Goal: Information Seeking & Learning: Learn about a topic

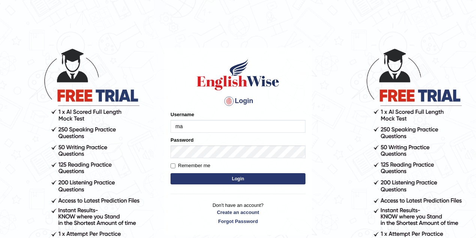
type input "m"
type input "masaki"
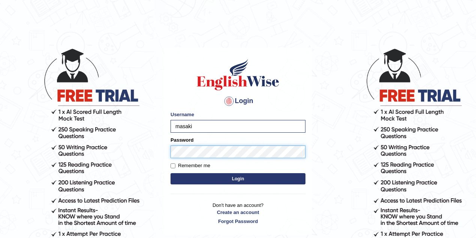
click at [171, 173] on button "Login" at bounding box center [238, 178] width 135 height 11
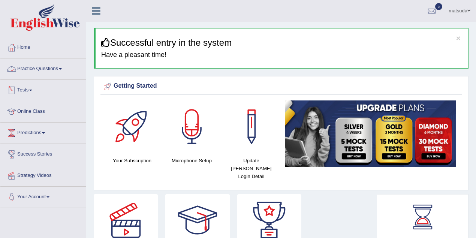
click at [45, 72] on link "Practice Questions" at bounding box center [42, 67] width 85 height 19
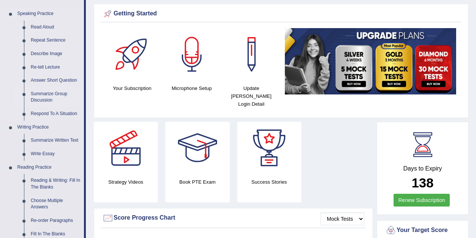
scroll to position [75, 0]
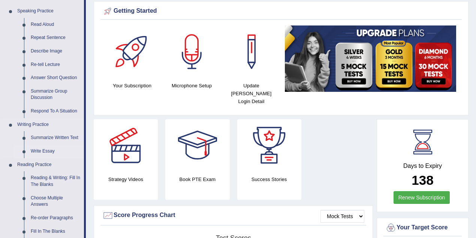
click at [46, 151] on link "Write Essay" at bounding box center [55, 151] width 57 height 13
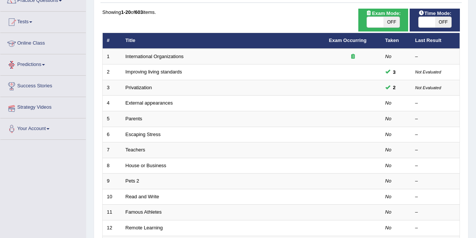
scroll to position [75, 0]
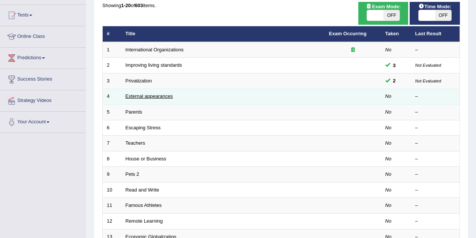
click at [148, 98] on link "External appearances" at bounding box center [149, 96] width 47 height 6
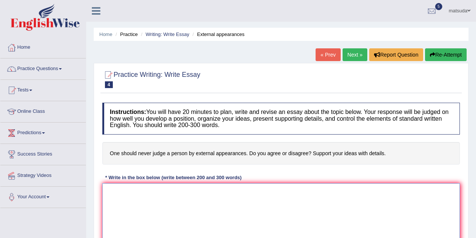
click at [209, 186] on textarea at bounding box center [281, 219] width 358 height 73
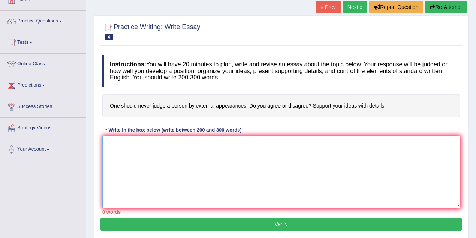
scroll to position [50, 0]
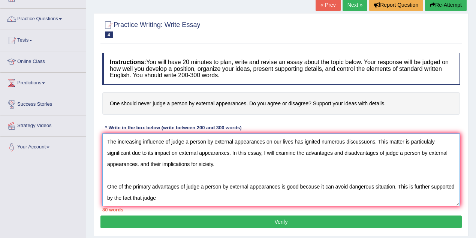
click at [141, 198] on textarea "The increasing influence of judge a person by external appearances on our lives…" at bounding box center [281, 169] width 358 height 73
click at [172, 195] on textarea "The increasing influence of judge a person by external appearances on our lives…" at bounding box center [281, 169] width 358 height 73
click at [162, 197] on textarea "The increasing influence of judge a person by external appearances on our lives…" at bounding box center [281, 169] width 358 height 73
click at [185, 201] on textarea "The increasing influence of judge a person by external appearances on our lives…" at bounding box center [281, 169] width 358 height 73
click at [186, 196] on textarea "The increasing influence of judge a person by external appearances on our lives…" at bounding box center [281, 169] width 358 height 73
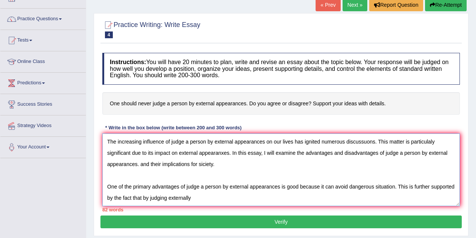
click at [195, 198] on textarea "The increasing influence of judge a person by external appearances on our lives…" at bounding box center [281, 169] width 358 height 73
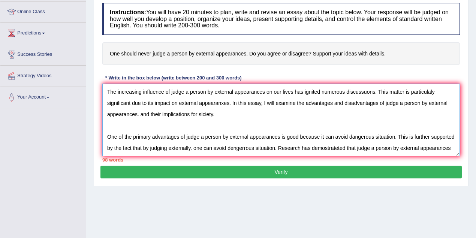
scroll to position [6, 0]
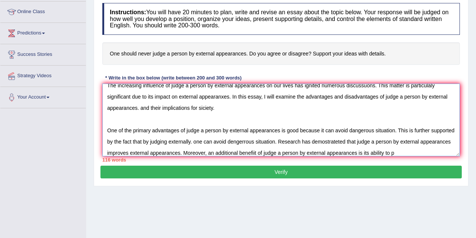
click at [202, 106] on textarea "The increasing influence of judge a person by external appearances on our lives…" at bounding box center [281, 120] width 358 height 73
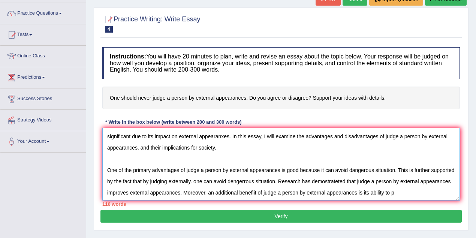
scroll to position [11, 0]
click at [430, 193] on textarea "The increasing influence of judge a person by external appearances on our lives…" at bounding box center [281, 164] width 358 height 73
click at [437, 191] on textarea "The increasing influence of judge a person by external appearances on our lives…" at bounding box center [281, 164] width 358 height 73
click at [126, 195] on textarea "The increasing influence of judge a person by external appearances on our lives…" at bounding box center [281, 164] width 358 height 73
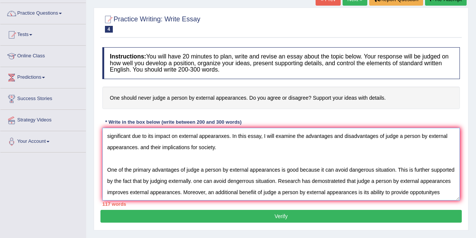
click at [130, 196] on textarea "The increasing influence of judge a person by external appearances on our lives…" at bounding box center [281, 164] width 358 height 73
click at [150, 196] on textarea "The increasing influence of judge a person by external appearances on our lives…" at bounding box center [281, 164] width 358 height 73
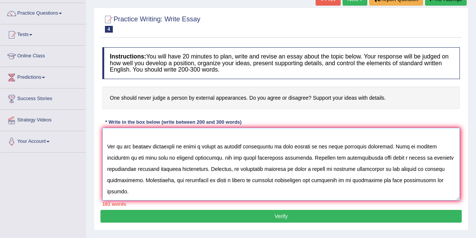
scroll to position [67, 0]
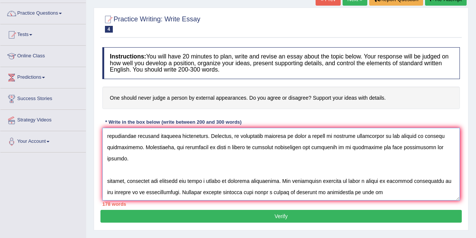
click at [368, 192] on textarea at bounding box center [281, 164] width 358 height 73
click at [111, 187] on textarea at bounding box center [281, 164] width 358 height 73
click at [109, 185] on textarea at bounding box center [281, 164] width 358 height 73
click at [109, 186] on textarea at bounding box center [281, 164] width 358 height 73
click at [105, 189] on textarea at bounding box center [281, 164] width 358 height 73
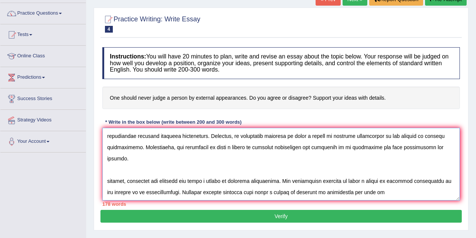
click at [111, 185] on textarea at bounding box center [281, 164] width 358 height 73
click at [127, 181] on textarea at bounding box center [281, 164] width 358 height 73
click at [111, 186] on textarea at bounding box center [281, 164] width 358 height 73
click at [134, 185] on textarea at bounding box center [281, 164] width 358 height 73
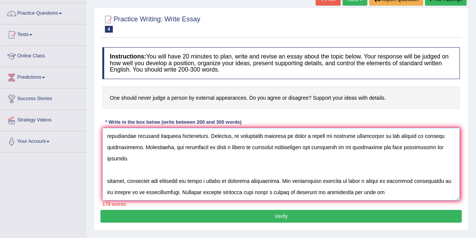
click at [134, 185] on textarea at bounding box center [281, 164] width 358 height 73
click at [114, 184] on textarea at bounding box center [281, 164] width 358 height 73
click at [396, 194] on textarea at bounding box center [281, 164] width 358 height 73
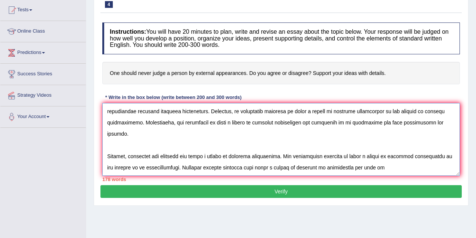
scroll to position [55, 0]
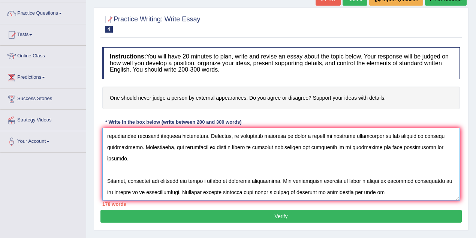
click at [272, 193] on textarea at bounding box center [281, 164] width 358 height 73
click at [274, 193] on textarea at bounding box center [281, 164] width 358 height 73
click at [396, 192] on textarea at bounding box center [281, 164] width 358 height 73
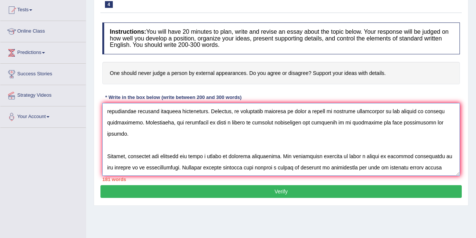
scroll to position [74, 0]
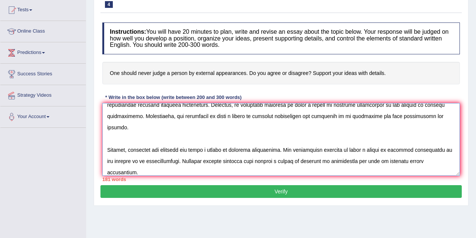
click at [411, 160] on textarea at bounding box center [281, 139] width 358 height 73
click at [325, 169] on textarea at bounding box center [281, 139] width 358 height 73
click at [135, 172] on textarea at bounding box center [281, 139] width 358 height 73
click at [136, 172] on textarea at bounding box center [281, 139] width 358 height 73
click at [194, 170] on textarea at bounding box center [281, 139] width 358 height 73
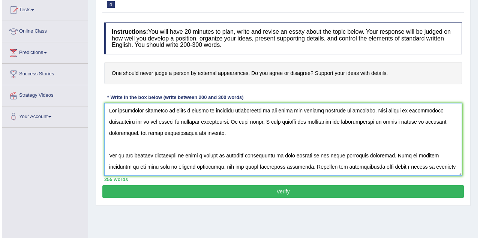
scroll to position [0, 0]
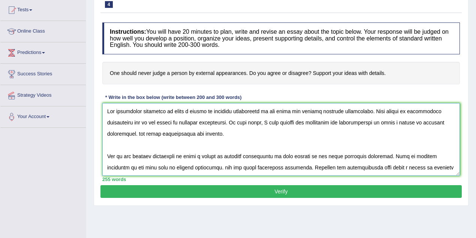
type textarea "The increasing influence of judge a person by external appearances on our lives…"
click at [285, 190] on button "Verify" at bounding box center [280, 191] width 361 height 13
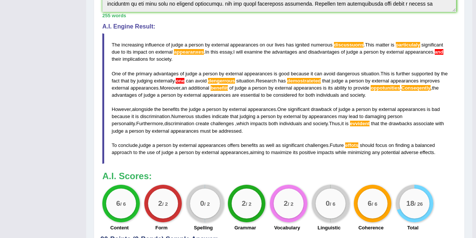
scroll to position [224, 0]
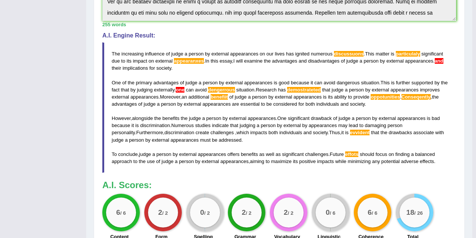
drag, startPoint x: 446, startPoint y: 161, endPoint x: 348, endPoint y: 158, distance: 98.2
click at [362, 151] on blockquote "The increasing influence of judge a person by external appearances on our lives…" at bounding box center [279, 107] width 354 height 130
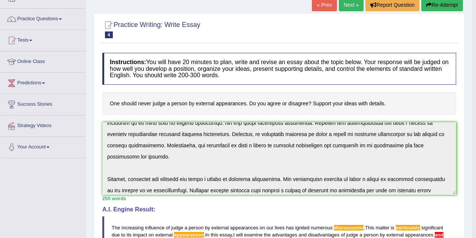
scroll to position [135, 0]
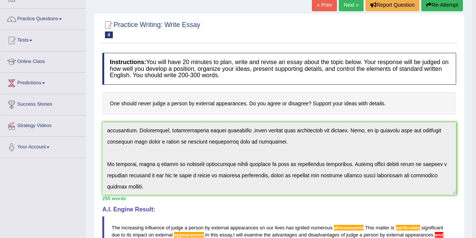
click at [178, 202] on div "Instructions: You will have 20 minutes to plan, write and revise an essay about…" at bounding box center [279, 233] width 358 height 369
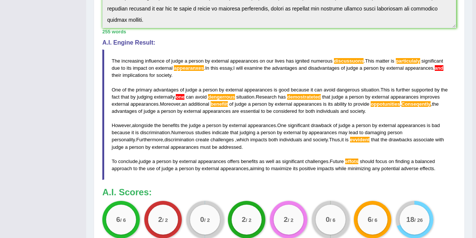
scroll to position [225, 0]
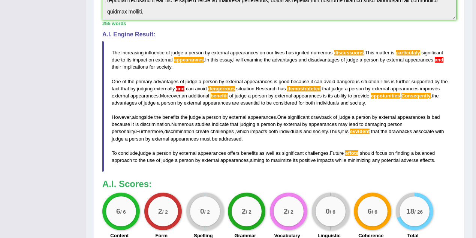
click at [431, 144] on blockquote "The increasing influence of judge a person by external appearances on our lives…" at bounding box center [279, 106] width 354 height 130
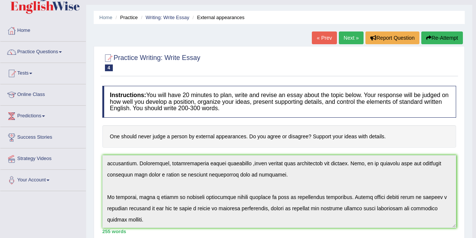
scroll to position [25, 0]
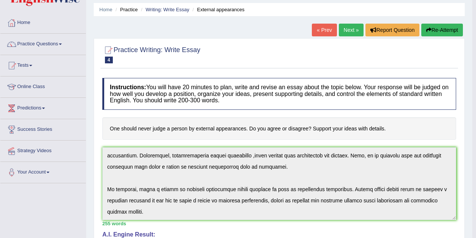
click at [349, 28] on link "Next »" at bounding box center [351, 30] width 25 height 13
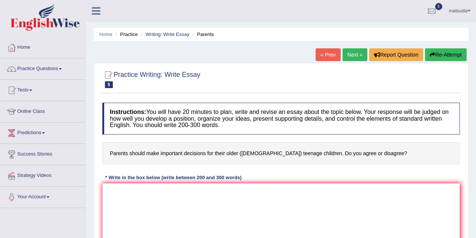
click at [347, 55] on link "Next »" at bounding box center [355, 54] width 25 height 13
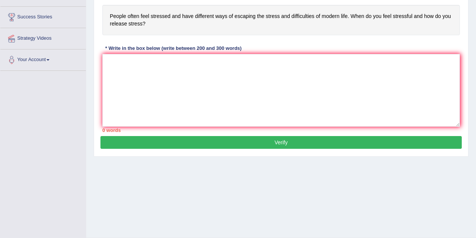
scroll to position [155, 0]
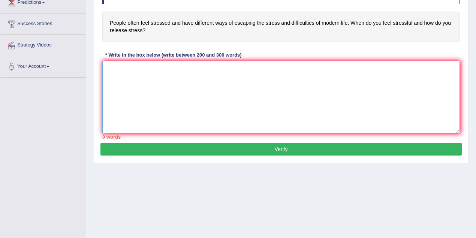
click at [292, 103] on textarea at bounding box center [281, 97] width 358 height 73
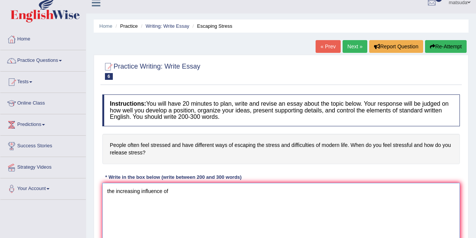
scroll to position [0, 0]
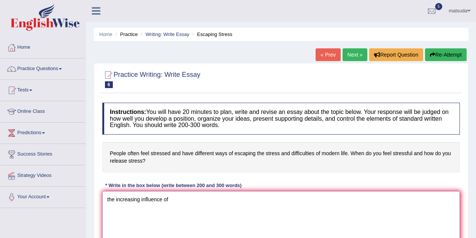
type textarea "the increasing influence of"
click at [356, 56] on link "Next »" at bounding box center [355, 54] width 25 height 13
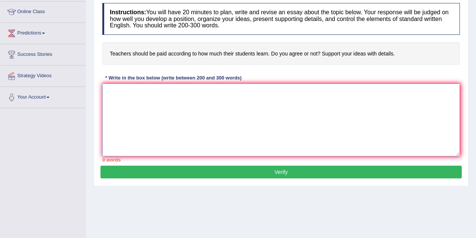
click at [304, 94] on textarea at bounding box center [281, 120] width 358 height 73
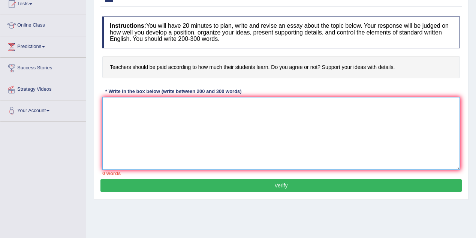
scroll to position [30, 0]
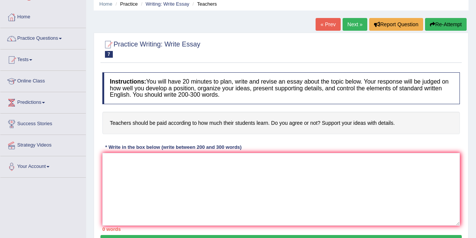
click at [347, 20] on link "Next »" at bounding box center [355, 24] width 25 height 13
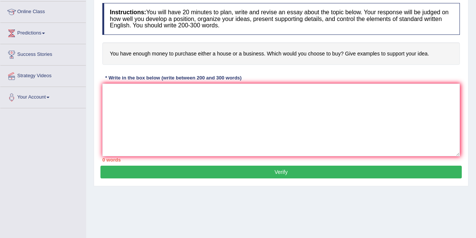
scroll to position [125, 0]
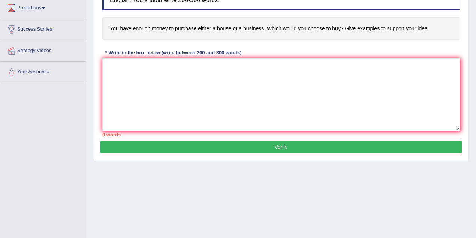
click at [203, 157] on div "Practice Writing: Write Essay 8 House or Business Instructions: You will have 2…" at bounding box center [281, 49] width 375 height 223
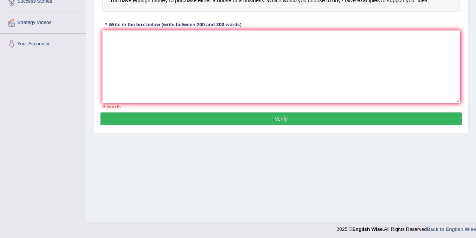
scroll to position [155, 0]
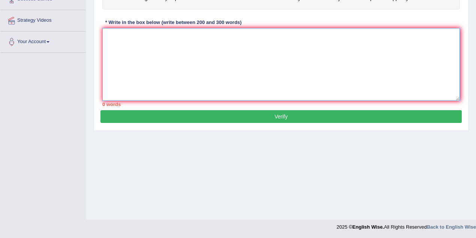
drag, startPoint x: 224, startPoint y: 29, endPoint x: 226, endPoint y: 34, distance: 5.4
click at [224, 31] on textarea at bounding box center [281, 64] width 358 height 73
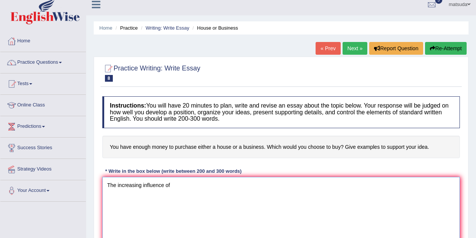
scroll to position [0, 0]
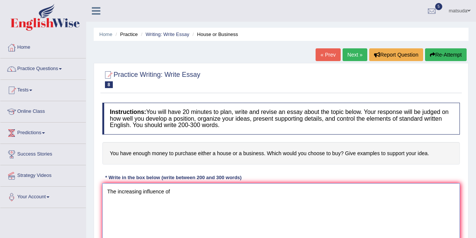
type textarea "The increasing influence of"
click at [349, 57] on link "Next »" at bounding box center [355, 54] width 25 height 13
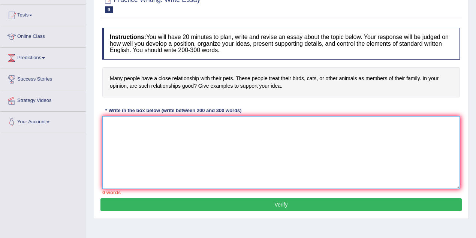
click at [289, 136] on textarea at bounding box center [281, 152] width 358 height 73
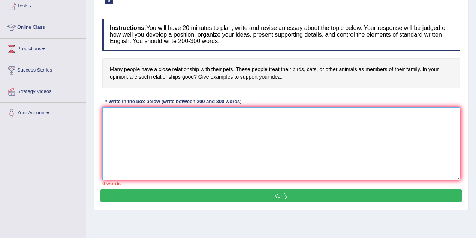
scroll to position [75, 0]
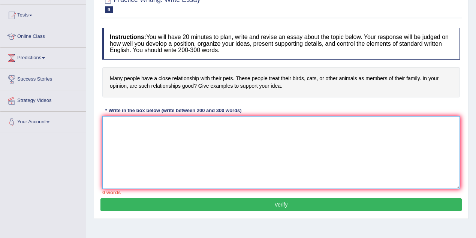
click at [219, 136] on textarea at bounding box center [281, 152] width 358 height 73
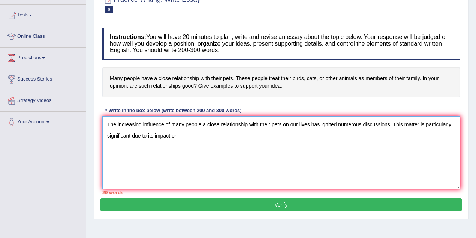
click at [205, 124] on textarea "The increasing influence of many people a close relationship with their pets on…" at bounding box center [281, 152] width 358 height 73
click at [170, 139] on textarea "The increasing influence of close relationship with their pets on our lives has…" at bounding box center [281, 152] width 358 height 73
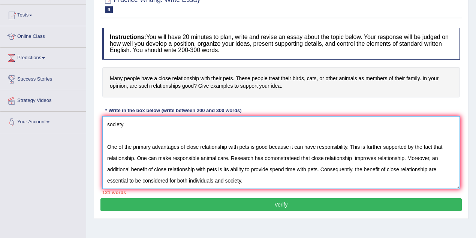
scroll to position [40, 0]
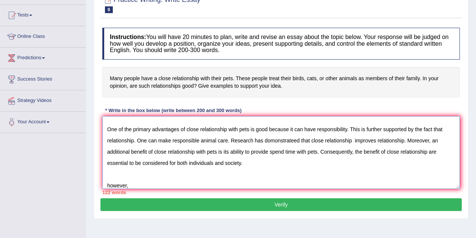
click at [109, 184] on textarea "The increasing influence of close relationship with their pets on our lives has…" at bounding box center [281, 152] width 358 height 73
click at [140, 182] on textarea "The increasing influence of close relationship with their pets on our lives has…" at bounding box center [281, 152] width 358 height 73
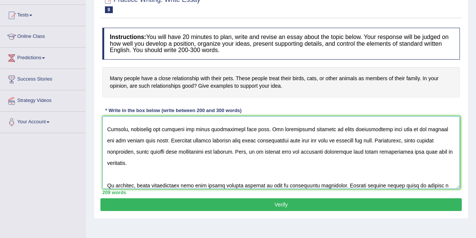
scroll to position [108, 0]
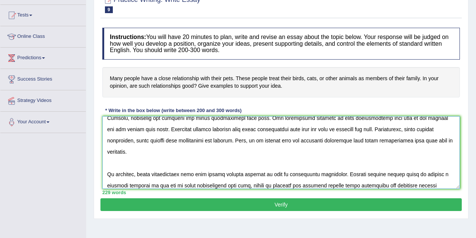
type textarea "The increasing influence of close relationship with their pets on our lives has…"
click at [190, 198] on button "Verify" at bounding box center [280, 204] width 361 height 13
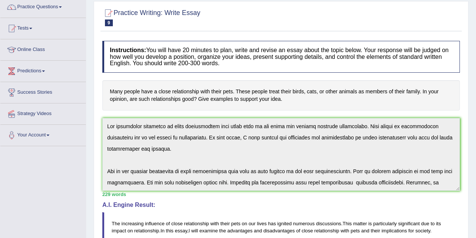
scroll to position [0, 0]
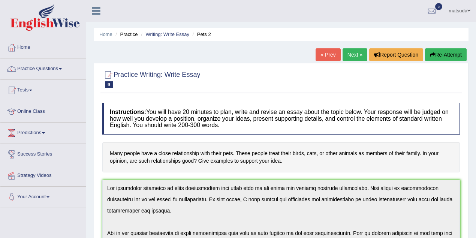
click at [436, 55] on button "Re-Attempt" at bounding box center [446, 54] width 42 height 13
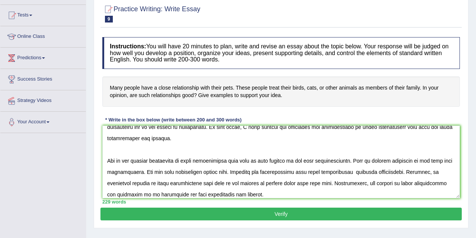
scroll to position [25, 0]
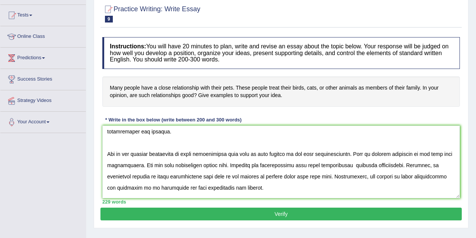
click at [299, 163] on textarea at bounding box center [281, 162] width 358 height 73
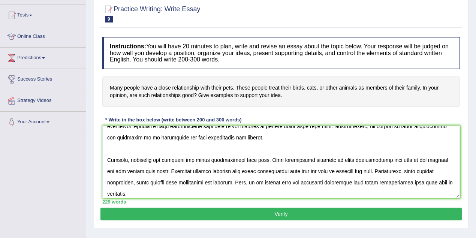
scroll to position [75, 0]
click at [178, 171] on textarea at bounding box center [281, 162] width 358 height 73
click at [173, 172] on textarea at bounding box center [281, 162] width 358 height 73
click at [175, 171] on textarea at bounding box center [281, 162] width 358 height 73
click at [173, 171] on textarea at bounding box center [281, 162] width 358 height 73
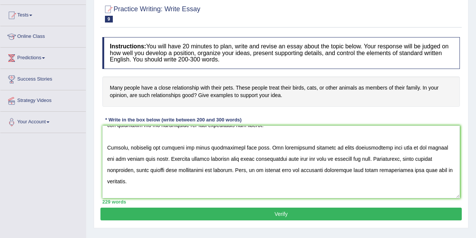
scroll to position [100, 0]
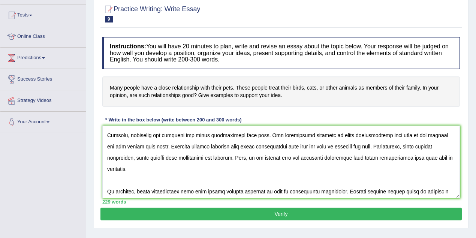
click at [332, 156] on textarea at bounding box center [281, 162] width 358 height 73
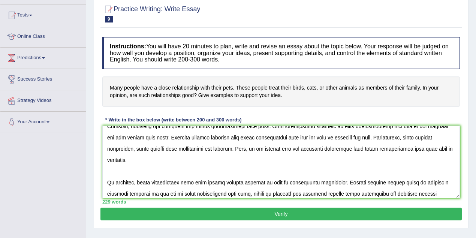
scroll to position [112, 0]
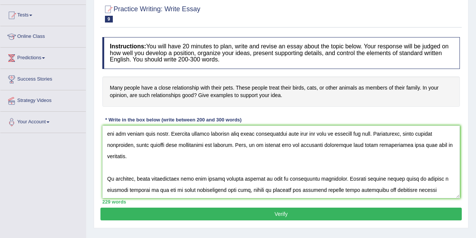
type textarea "The increasing influence of close relationship with their pets on our lives has…"
click at [331, 210] on button "Verify" at bounding box center [280, 214] width 361 height 13
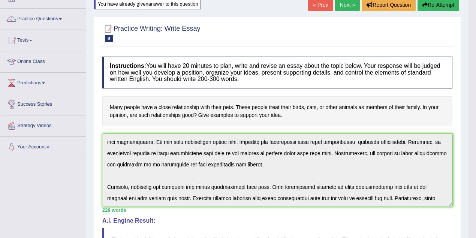
scroll to position [124, 0]
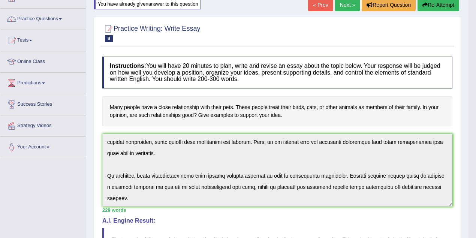
click at [438, 5] on button "Re-Attempt" at bounding box center [439, 5] width 42 height 13
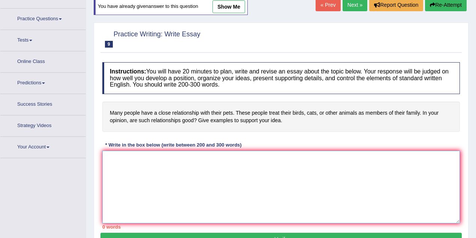
click at [266, 159] on textarea at bounding box center [281, 187] width 358 height 73
paste textarea "The increasing influence of close relationship with their pets on our lives has…"
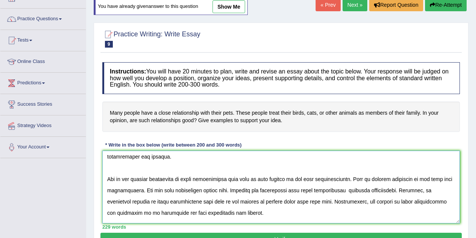
scroll to position [7, 0]
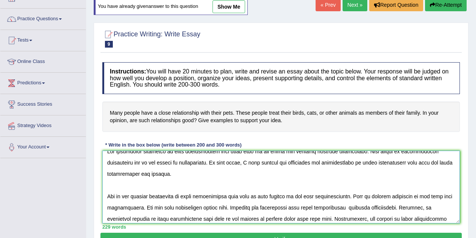
click at [269, 207] on textarea at bounding box center [281, 187] width 358 height 73
click at [277, 207] on textarea at bounding box center [281, 187] width 358 height 73
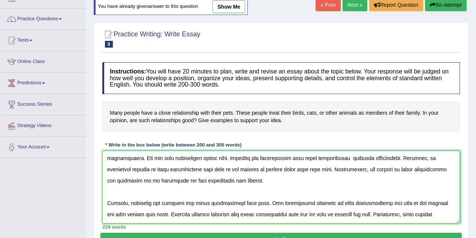
scroll to position [57, 0]
click at [338, 202] on textarea at bounding box center [281, 187] width 358 height 73
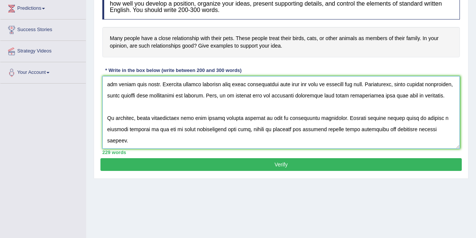
scroll to position [125, 0]
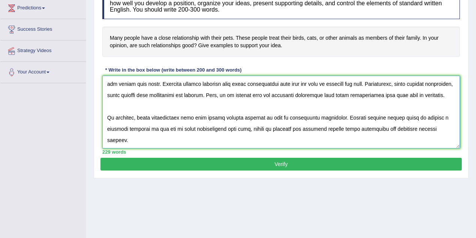
type textarea "The increasing influence of close relationship with their pets on our lives has…"
click at [301, 165] on button "Verify" at bounding box center [280, 164] width 361 height 13
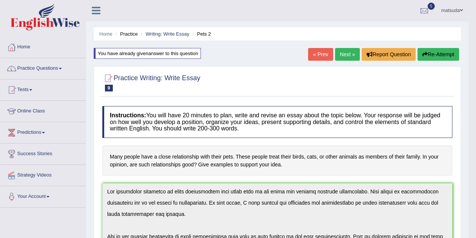
scroll to position [0, 0]
click at [31, 70] on link "Practice Questions" at bounding box center [42, 67] width 85 height 19
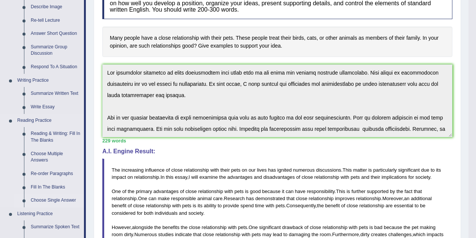
scroll to position [69, 0]
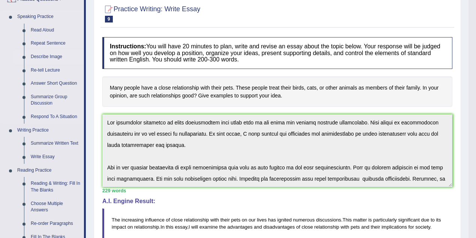
click at [48, 55] on link "Describe Image" at bounding box center [55, 56] width 57 height 13
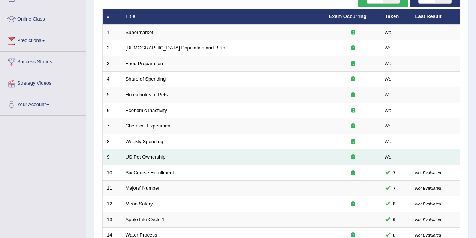
scroll to position [75, 0]
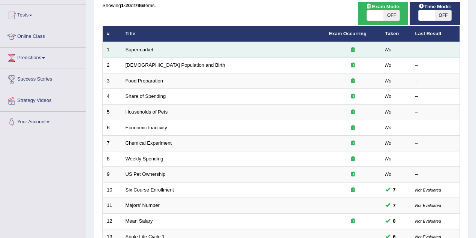
click at [139, 51] on link "Supermarket" at bounding box center [140, 50] width 28 height 6
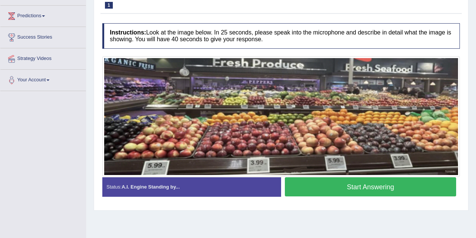
scroll to position [125, 0]
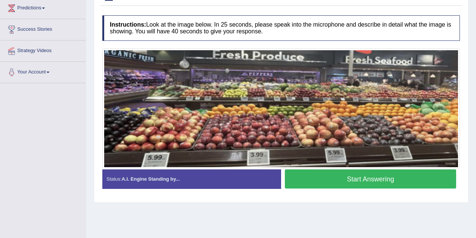
click at [373, 181] on button "Start Answering" at bounding box center [370, 178] width 171 height 19
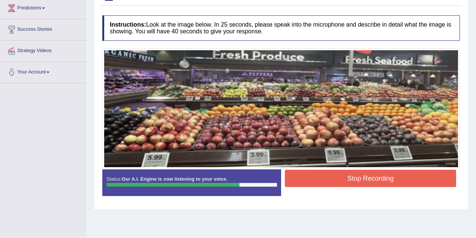
click at [388, 179] on button "Stop Recording" at bounding box center [370, 178] width 171 height 17
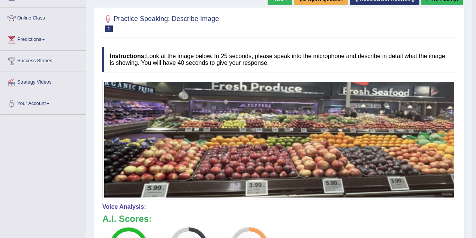
scroll to position [45, 0]
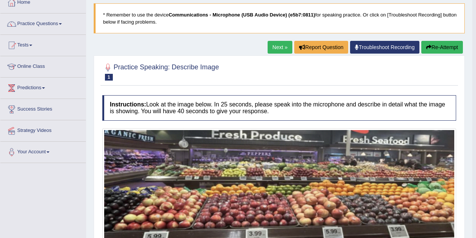
click at [433, 46] on button "Re-Attempt" at bounding box center [442, 47] width 42 height 13
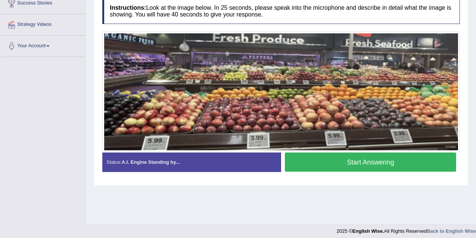
scroll to position [155, 0]
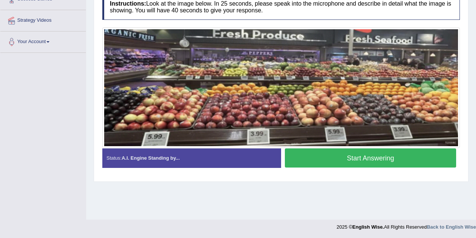
click at [342, 155] on button "Start Answering" at bounding box center [370, 157] width 171 height 19
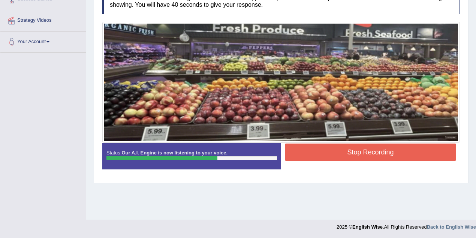
click at [347, 152] on button "Stop Recording" at bounding box center [370, 152] width 171 height 17
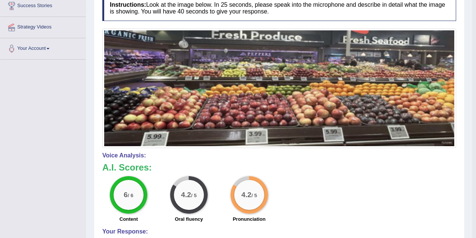
scroll to position [49, 0]
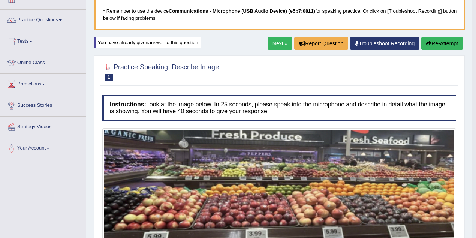
click at [268, 45] on link "Next »" at bounding box center [280, 43] width 25 height 13
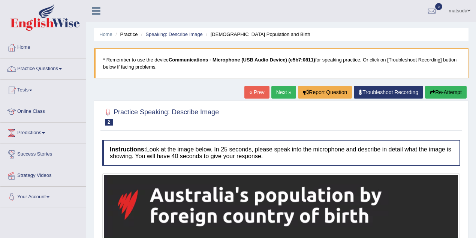
click at [277, 88] on link "Next »" at bounding box center [283, 92] width 25 height 13
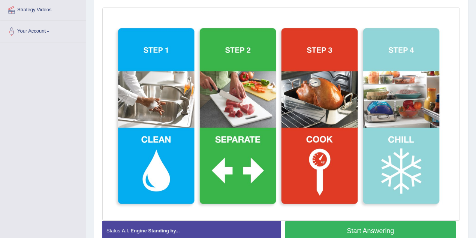
scroll to position [175, 0]
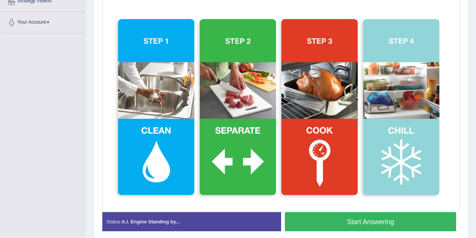
click at [374, 220] on button "Start Answering" at bounding box center [370, 221] width 171 height 19
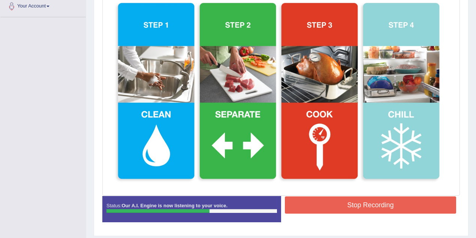
scroll to position [200, 0]
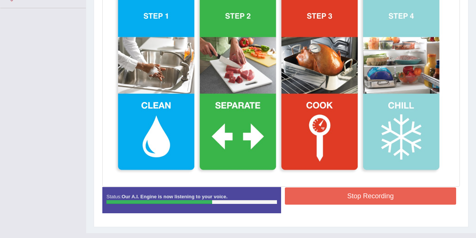
click at [366, 191] on button "Stop Recording" at bounding box center [370, 195] width 171 height 17
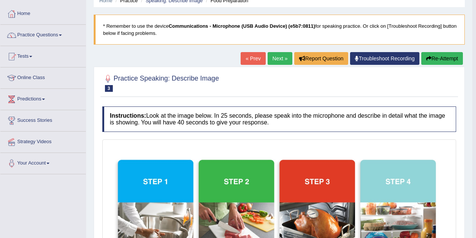
scroll to position [25, 0]
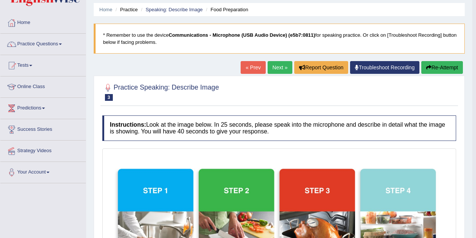
click at [278, 67] on link "Next »" at bounding box center [280, 67] width 25 height 13
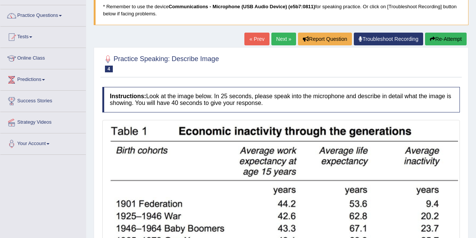
scroll to position [51, 0]
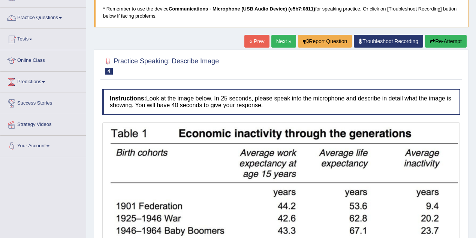
click at [279, 40] on link "Next »" at bounding box center [283, 41] width 25 height 13
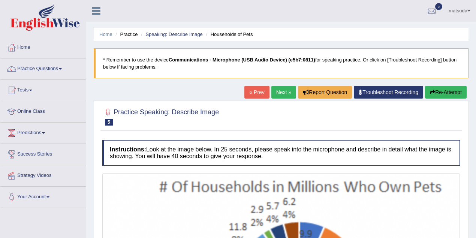
click at [281, 85] on div "Home Practice Speaking: Describe Image Households of Pets * Remember to use the…" at bounding box center [281, 225] width 390 height 450
click at [278, 96] on link "Next »" at bounding box center [283, 92] width 25 height 13
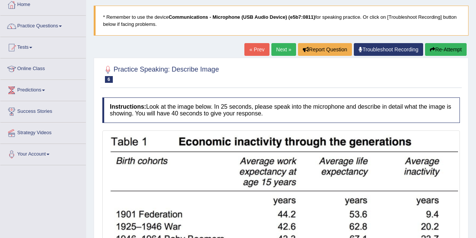
scroll to position [25, 0]
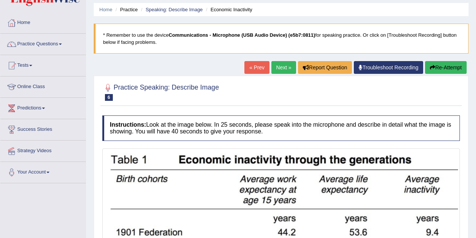
click at [283, 66] on link "Next »" at bounding box center [283, 67] width 25 height 13
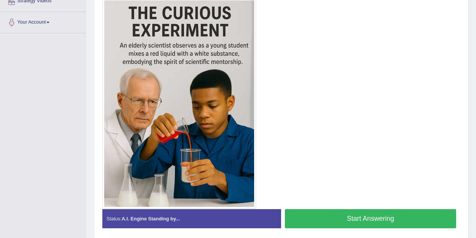
scroll to position [175, 0]
click at [308, 212] on button "Start Answering" at bounding box center [370, 218] width 171 height 19
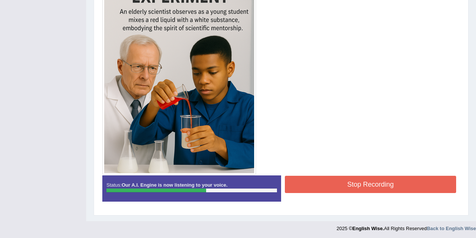
scroll to position [208, 0]
click at [305, 179] on button "Stop Recording" at bounding box center [370, 184] width 171 height 17
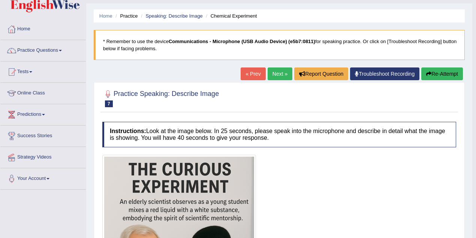
scroll to position [10, 0]
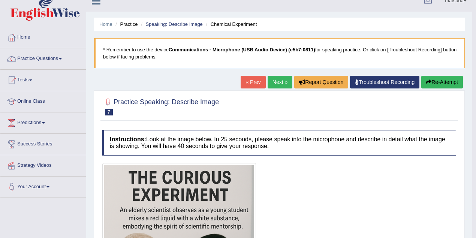
click at [271, 82] on link "Next »" at bounding box center [280, 82] width 25 height 13
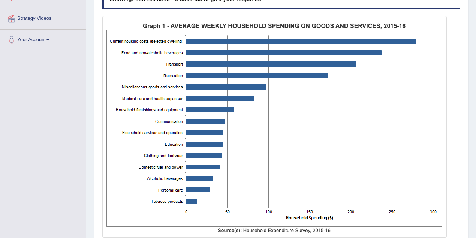
scroll to position [163, 0]
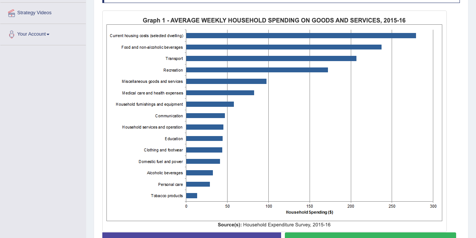
click at [367, 235] on button "Start Answering" at bounding box center [370, 241] width 171 height 19
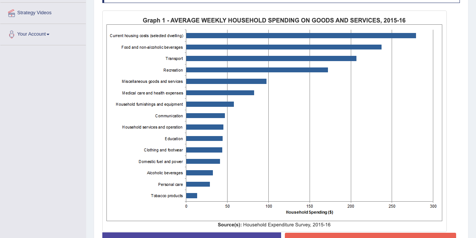
click at [355, 233] on div "Instructions: Look at the image below. In 25 seconds, please speak into the mic…" at bounding box center [280, 121] width 361 height 294
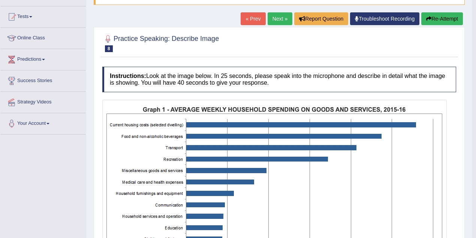
scroll to position [63, 0]
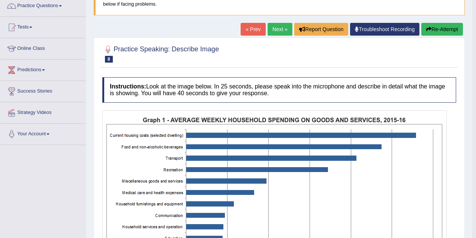
click at [441, 28] on button "Re-Attempt" at bounding box center [442, 29] width 42 height 13
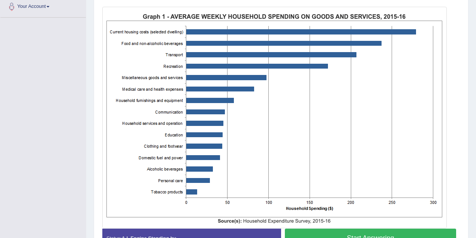
scroll to position [194, 0]
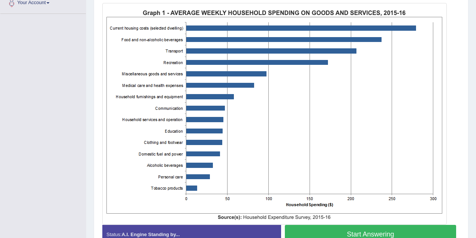
click at [339, 230] on button "Start Answering" at bounding box center [370, 234] width 171 height 19
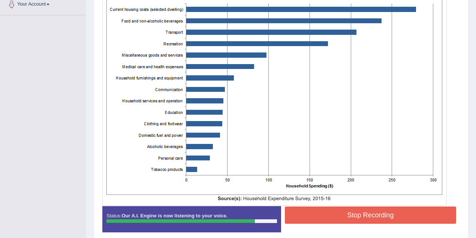
scroll to position [223, 0]
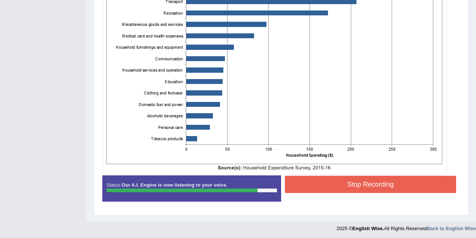
click at [311, 187] on button "Stop Recording" at bounding box center [370, 184] width 171 height 17
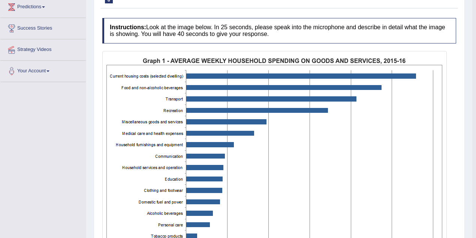
scroll to position [50, 0]
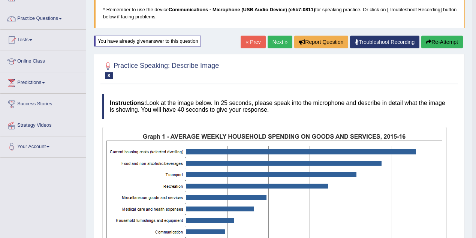
click at [276, 37] on link "Next »" at bounding box center [280, 42] width 25 height 13
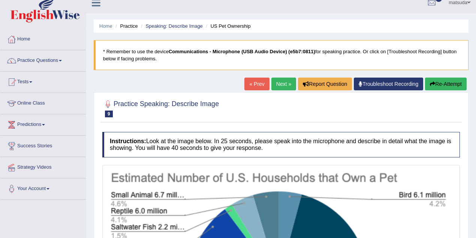
scroll to position [4, 0]
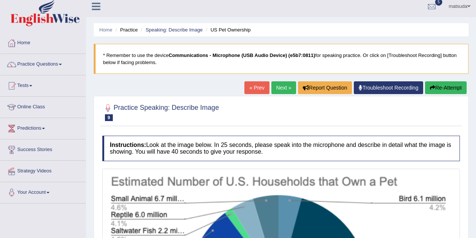
click at [287, 88] on link "Next »" at bounding box center [283, 87] width 25 height 13
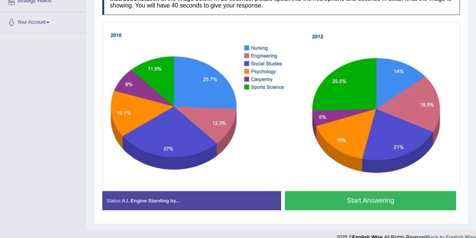
scroll to position [183, 0]
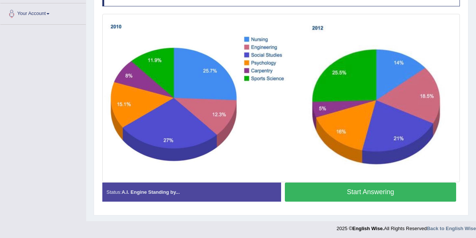
click at [325, 189] on button "Start Answering" at bounding box center [370, 192] width 171 height 19
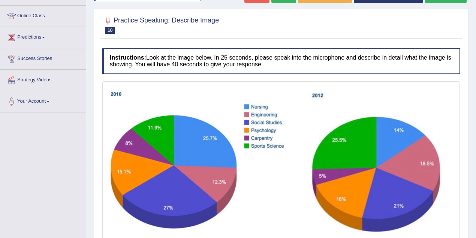
scroll to position [46, 0]
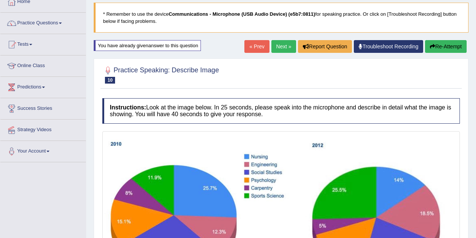
click at [445, 50] on button "Re-Attempt" at bounding box center [446, 46] width 42 height 13
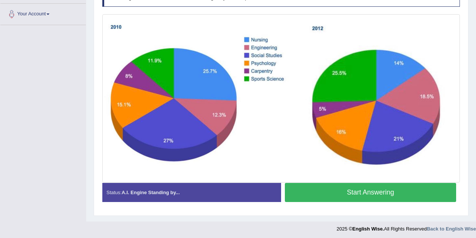
scroll to position [183, 0]
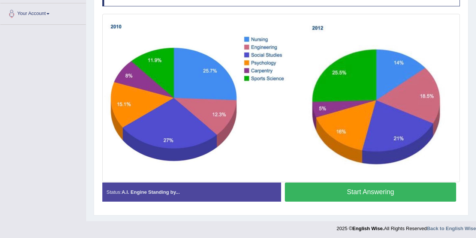
click at [313, 183] on button "Start Answering" at bounding box center [370, 192] width 171 height 19
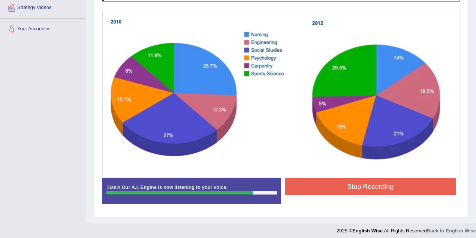
scroll to position [171, 0]
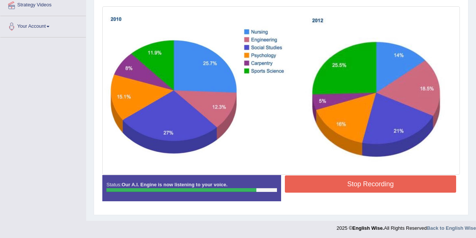
click at [327, 184] on button "Stop Recording" at bounding box center [370, 183] width 171 height 17
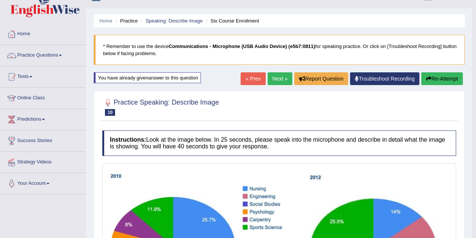
scroll to position [13, 0]
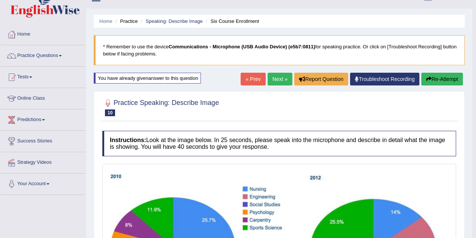
click at [281, 76] on link "Next »" at bounding box center [280, 79] width 25 height 13
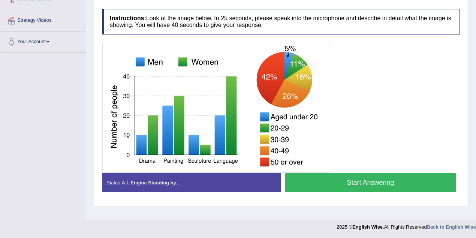
scroll to position [155, 0]
click at [303, 178] on button "Start Answering" at bounding box center [370, 182] width 171 height 19
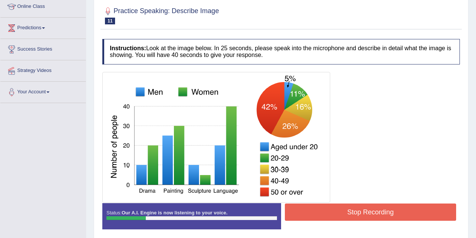
scroll to position [80, 0]
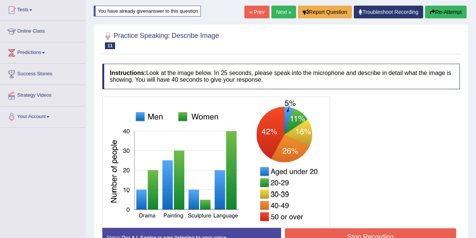
click at [442, 15] on button "Re-Attempt" at bounding box center [446, 12] width 42 height 13
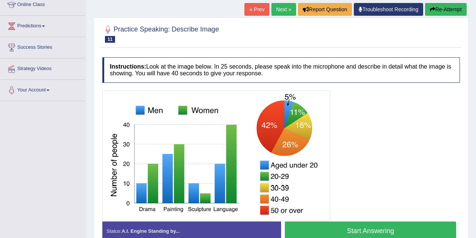
scroll to position [129, 0]
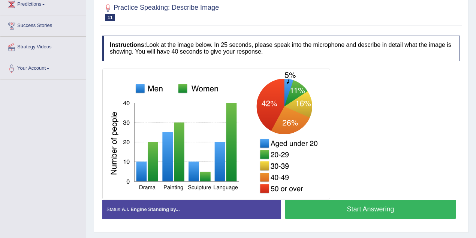
click at [311, 206] on button "Start Answering" at bounding box center [370, 209] width 171 height 19
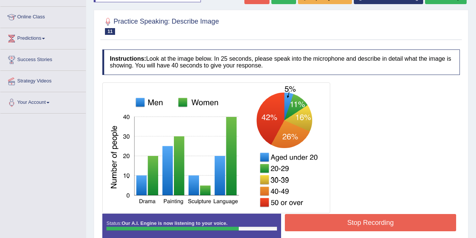
scroll to position [103, 0]
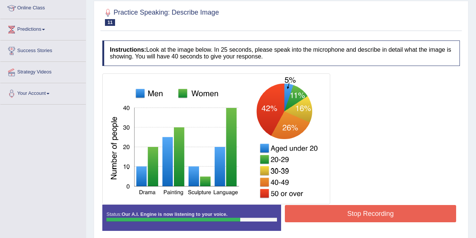
click at [346, 215] on button "Stop Recording" at bounding box center [370, 213] width 171 height 17
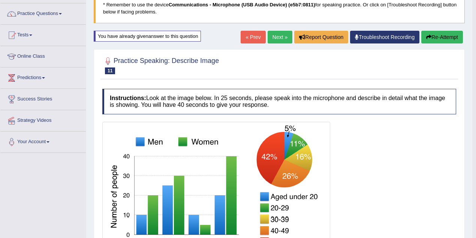
scroll to position [0, 0]
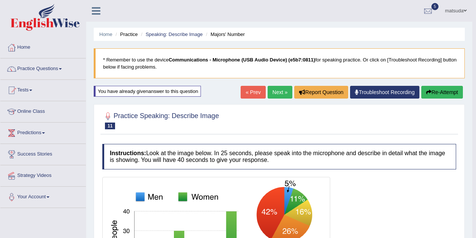
click at [287, 91] on link "Next »" at bounding box center [280, 92] width 25 height 13
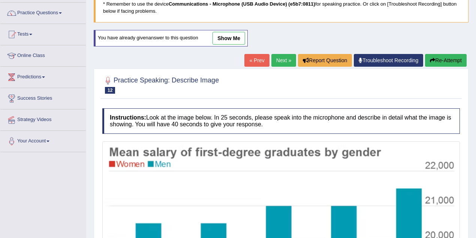
scroll to position [51, 0]
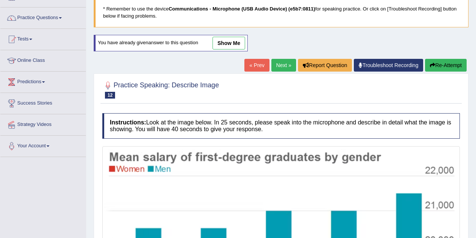
click at [275, 66] on link "Next »" at bounding box center [283, 65] width 25 height 13
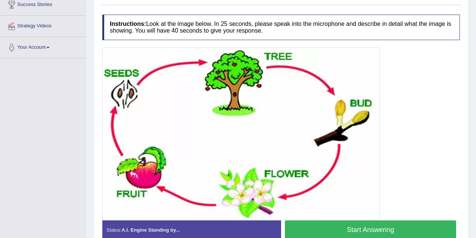
scroll to position [162, 0]
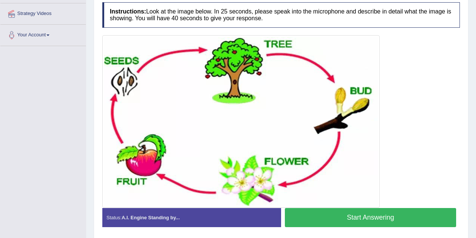
click at [332, 213] on button "Start Answering" at bounding box center [370, 217] width 171 height 19
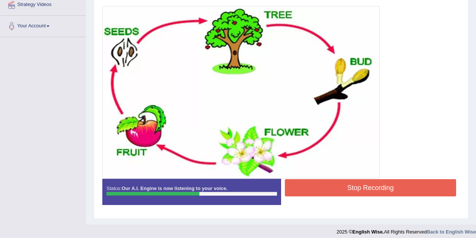
scroll to position [175, 0]
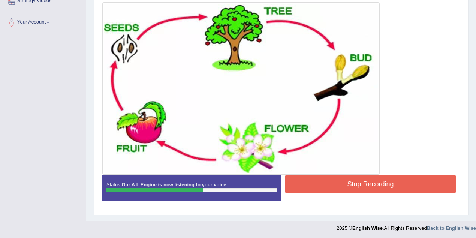
click at [326, 178] on button "Stop Recording" at bounding box center [370, 183] width 171 height 17
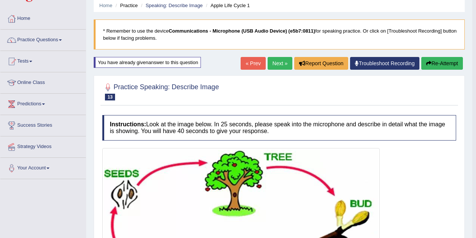
scroll to position [0, 0]
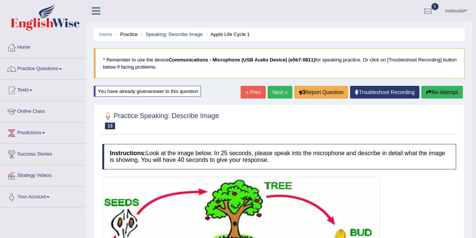
click at [278, 97] on link "Next »" at bounding box center [280, 92] width 25 height 13
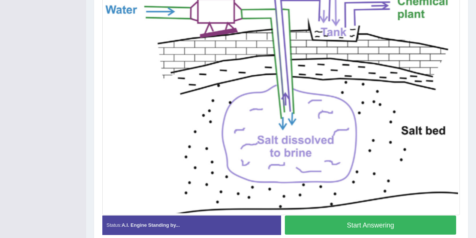
scroll to position [251, 0]
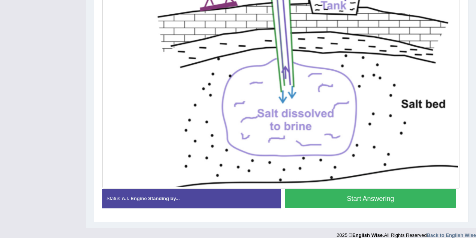
click at [350, 199] on button "Start Answering" at bounding box center [370, 198] width 171 height 19
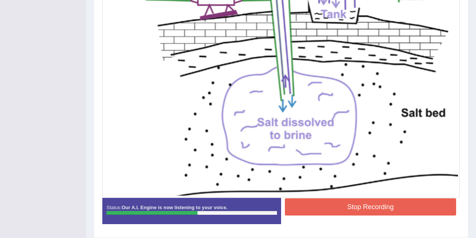
scroll to position [231, 0]
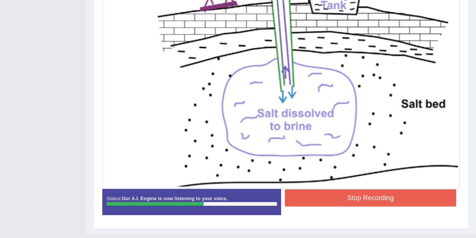
click at [358, 192] on button "Stop Recording" at bounding box center [370, 197] width 171 height 17
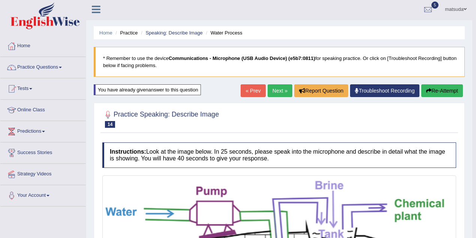
scroll to position [0, 0]
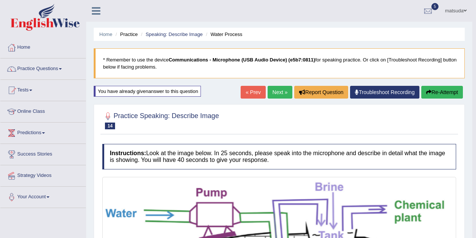
click at [277, 92] on link "Next »" at bounding box center [280, 92] width 25 height 13
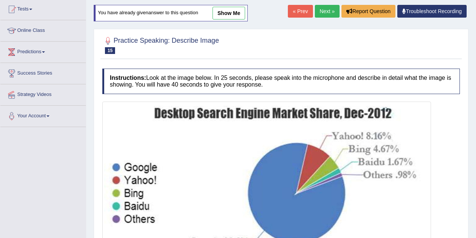
scroll to position [74, 0]
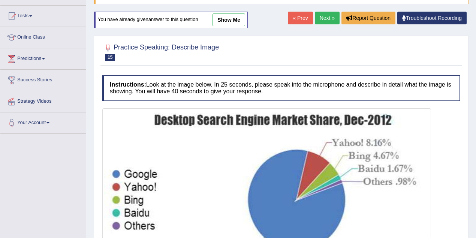
click at [323, 21] on link "Next »" at bounding box center [327, 18] width 25 height 13
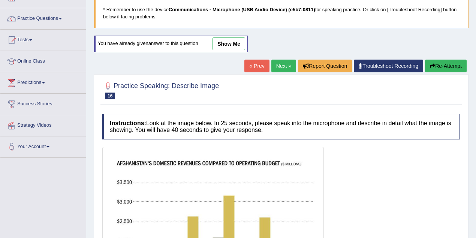
scroll to position [50, 0]
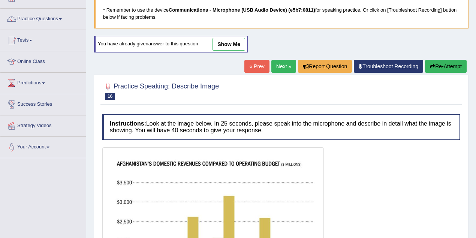
click at [285, 69] on link "Next »" at bounding box center [283, 66] width 25 height 13
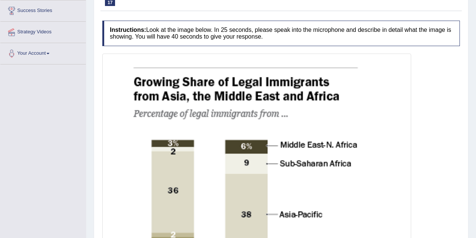
scroll to position [64, 0]
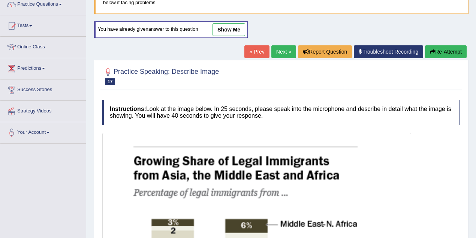
click at [281, 54] on link "Next »" at bounding box center [283, 51] width 25 height 13
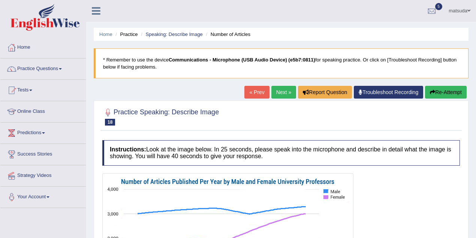
click at [281, 91] on link "Next »" at bounding box center [283, 92] width 25 height 13
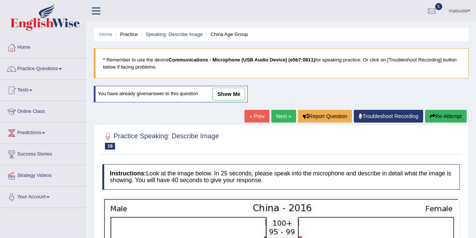
click at [277, 111] on link "Next »" at bounding box center [283, 116] width 25 height 13
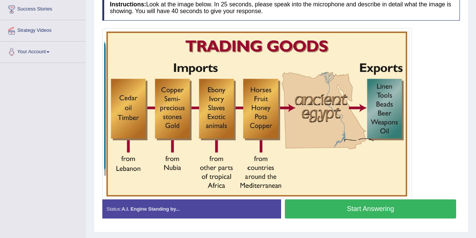
scroll to position [150, 0]
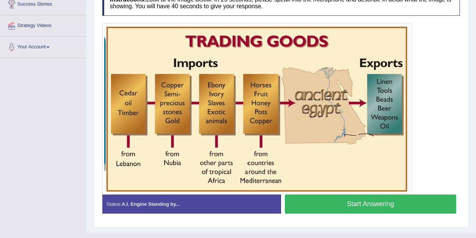
click at [310, 201] on button "Start Answering" at bounding box center [370, 204] width 171 height 19
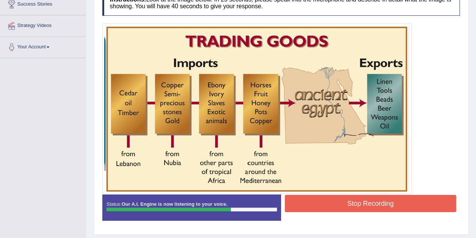
click at [325, 198] on button "Stop Recording" at bounding box center [370, 203] width 171 height 17
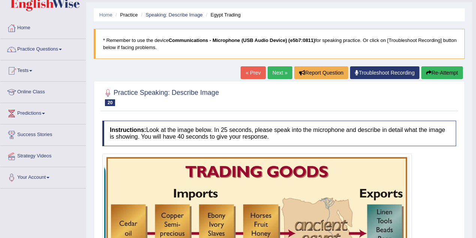
scroll to position [0, 0]
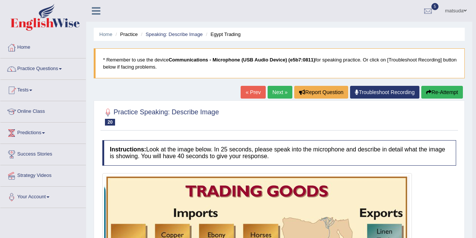
click at [280, 93] on link "Next »" at bounding box center [280, 92] width 25 height 13
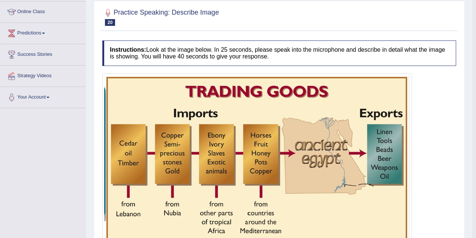
scroll to position [100, 0]
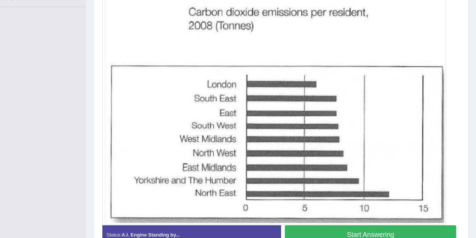
scroll to position [193, 0]
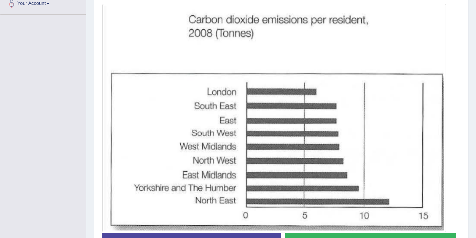
click at [347, 233] on button "Start Answering" at bounding box center [370, 242] width 171 height 19
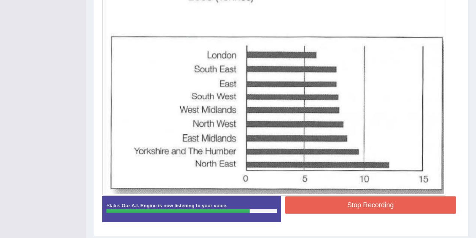
scroll to position [231, 0]
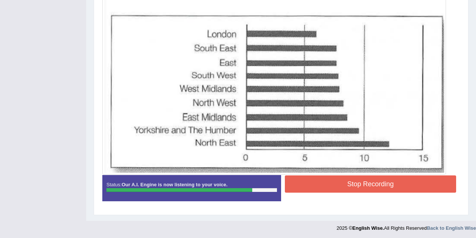
click at [358, 180] on button "Stop Recording" at bounding box center [370, 183] width 171 height 17
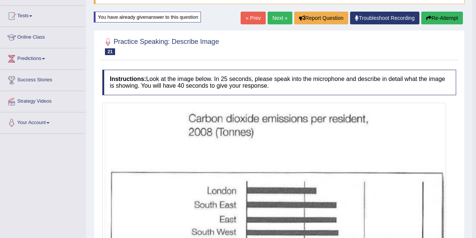
scroll to position [57, 0]
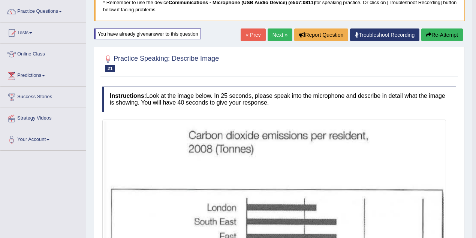
click at [277, 32] on link "Next »" at bounding box center [280, 34] width 25 height 13
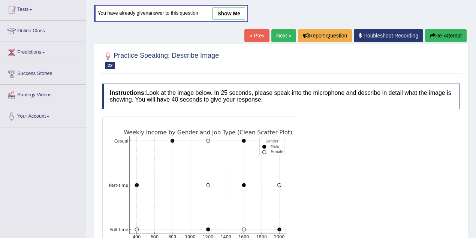
scroll to position [80, 0]
click at [282, 36] on link "Next »" at bounding box center [283, 36] width 25 height 13
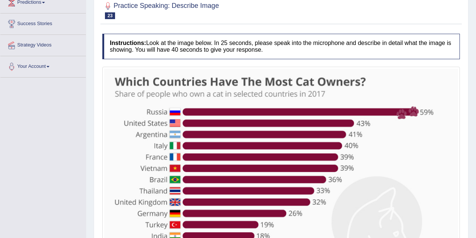
scroll to position [49, 0]
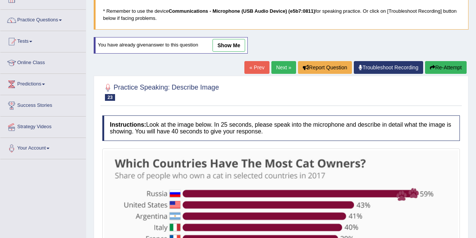
click at [280, 70] on link "Next »" at bounding box center [283, 67] width 25 height 13
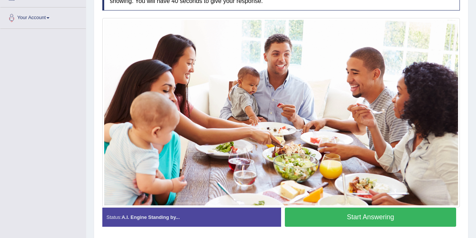
scroll to position [204, 0]
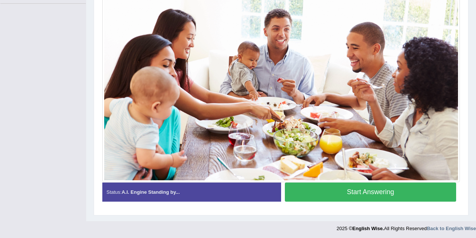
click at [353, 185] on button "Start Answering" at bounding box center [370, 192] width 171 height 19
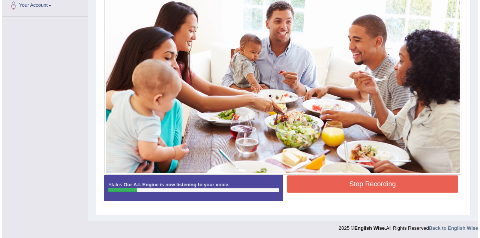
scroll to position [166, 0]
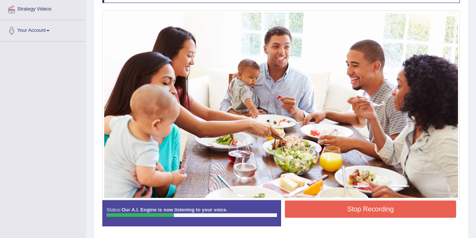
click at [376, 205] on button "Stop Recording" at bounding box center [370, 209] width 171 height 17
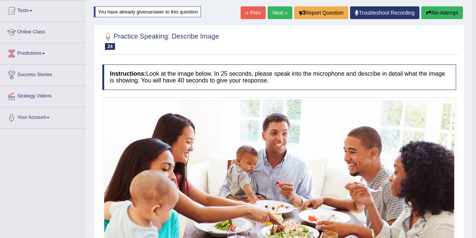
scroll to position [66, 0]
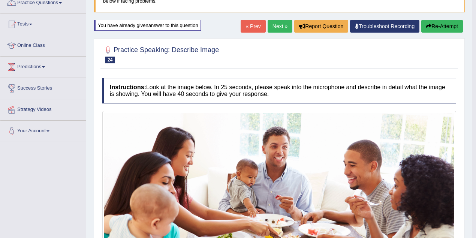
click at [281, 30] on link "Next »" at bounding box center [280, 26] width 25 height 13
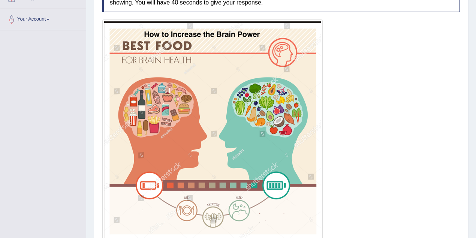
scroll to position [186, 0]
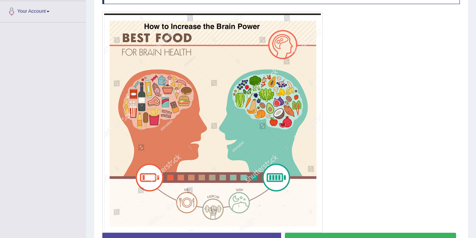
click at [323, 233] on button "Start Answering" at bounding box center [370, 242] width 171 height 19
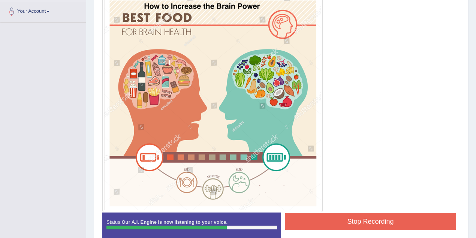
click at [331, 219] on button "Stop Recording" at bounding box center [370, 221] width 171 height 17
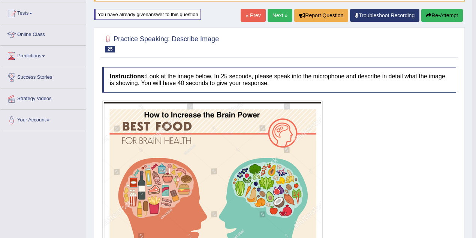
scroll to position [74, 0]
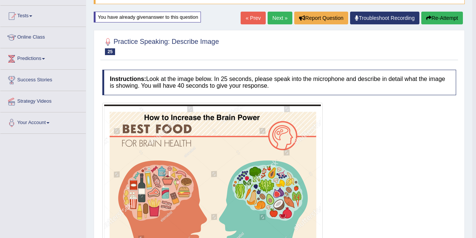
click at [273, 16] on link "Next »" at bounding box center [280, 18] width 25 height 13
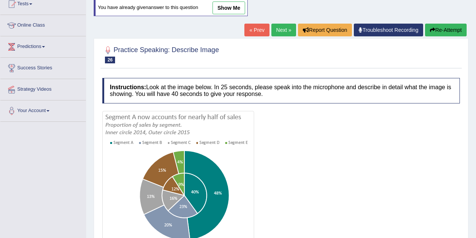
scroll to position [75, 0]
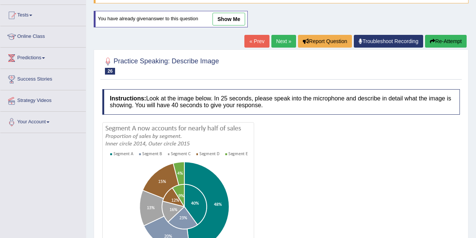
click at [280, 40] on link "Next »" at bounding box center [283, 41] width 25 height 13
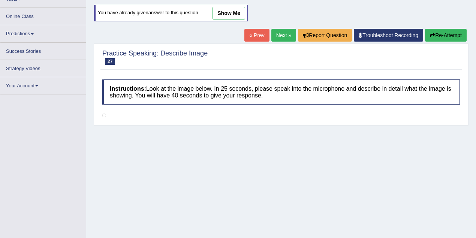
scroll to position [100, 0]
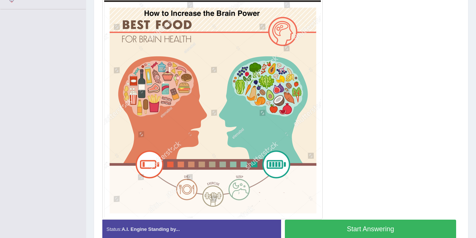
scroll to position [207, 0]
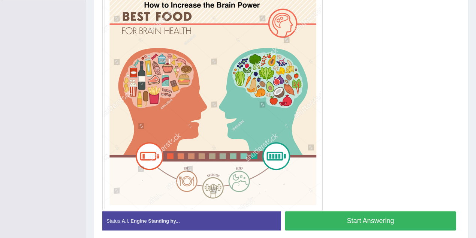
click at [312, 225] on button "Start Answering" at bounding box center [370, 220] width 171 height 19
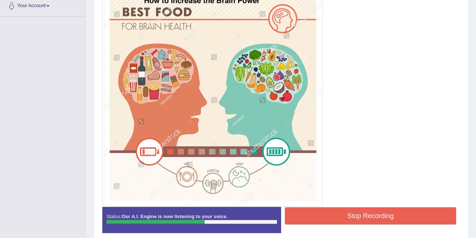
scroll to position [223, 0]
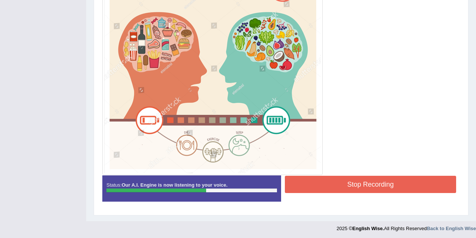
click at [370, 180] on button "Stop Recording" at bounding box center [370, 184] width 171 height 17
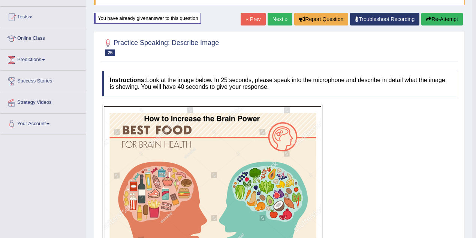
scroll to position [73, 0]
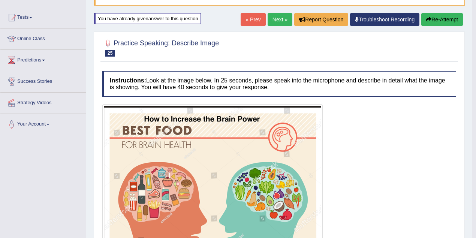
click at [448, 15] on button "Re-Attempt" at bounding box center [442, 19] width 42 height 13
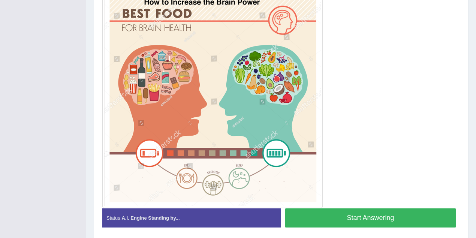
scroll to position [201, 0]
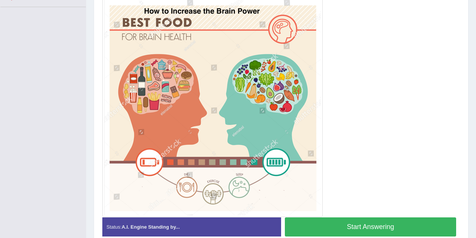
click at [332, 225] on button "Start Answering" at bounding box center [370, 226] width 171 height 19
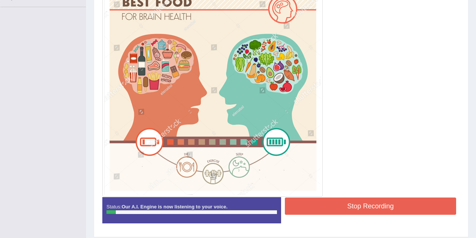
click at [339, 205] on button "Stop Recording" at bounding box center [370, 206] width 171 height 17
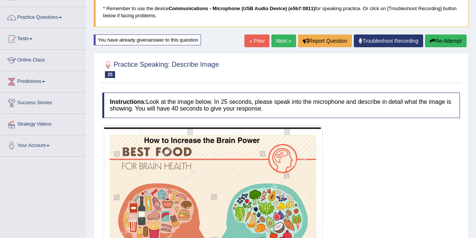
scroll to position [51, 0]
click at [452, 39] on button "Re-Attempt" at bounding box center [446, 41] width 42 height 13
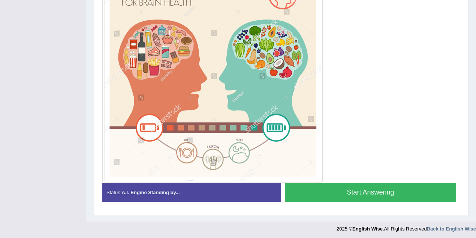
click at [350, 183] on button "Start Answering" at bounding box center [370, 192] width 171 height 19
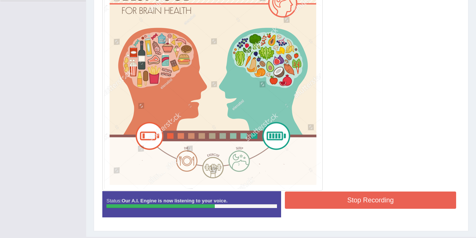
scroll to position [216, 0]
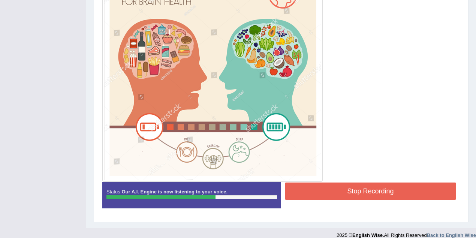
click at [339, 193] on button "Stop Recording" at bounding box center [370, 191] width 171 height 17
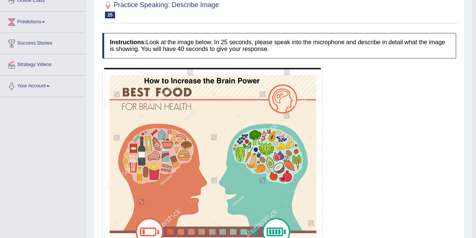
scroll to position [91, 0]
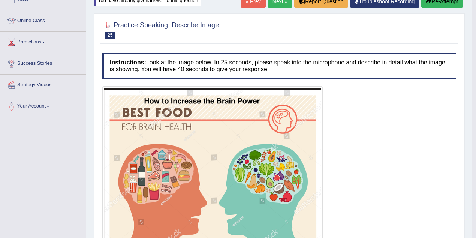
click at [453, 4] on button "Re-Attempt" at bounding box center [442, 1] width 42 height 13
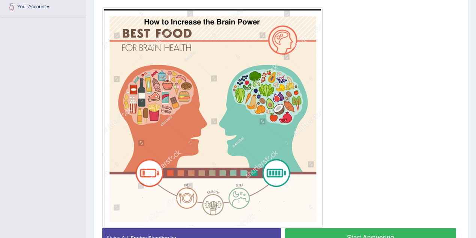
scroll to position [202, 0]
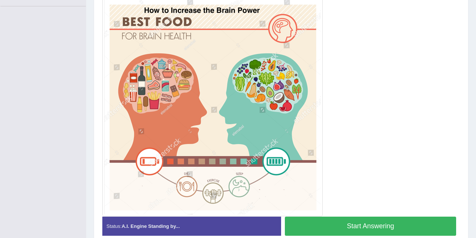
click at [316, 226] on button "Start Answering" at bounding box center [370, 226] width 171 height 19
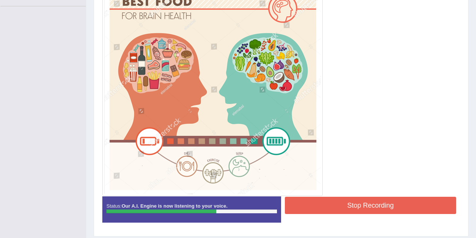
click at [338, 202] on button "Stop Recording" at bounding box center [370, 205] width 171 height 17
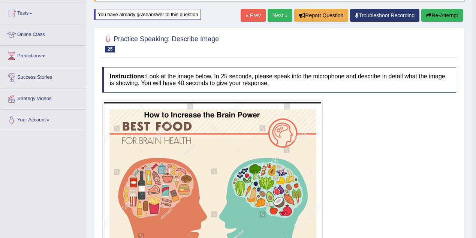
scroll to position [49, 0]
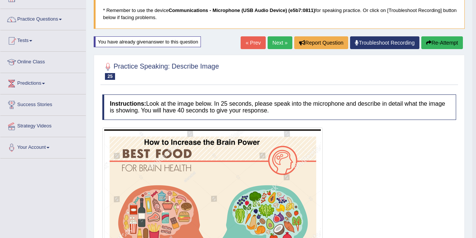
click at [268, 43] on link "Next »" at bounding box center [280, 42] width 25 height 13
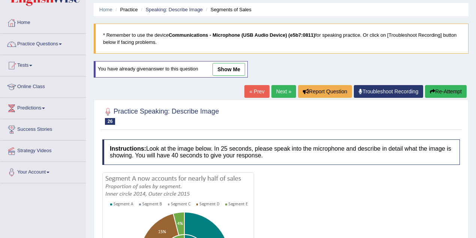
click at [280, 86] on link "Next »" at bounding box center [283, 91] width 25 height 13
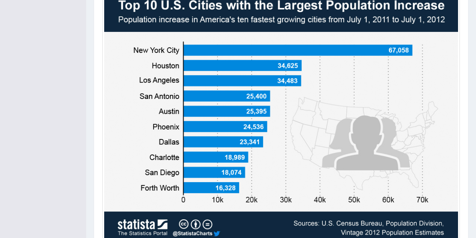
scroll to position [221, 0]
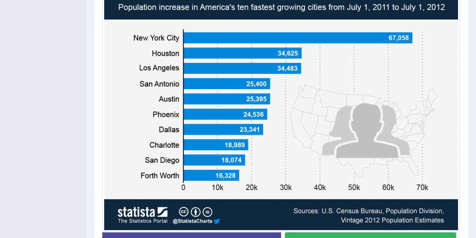
click at [326, 235] on button "Start Answering" at bounding box center [370, 241] width 171 height 19
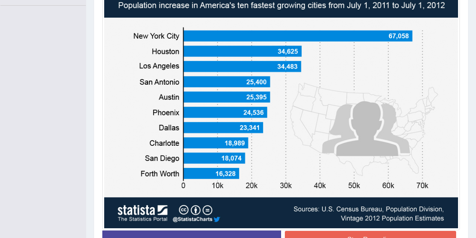
scroll to position [226, 0]
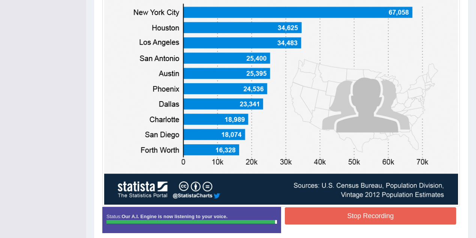
click at [370, 213] on button "Stop Recording" at bounding box center [370, 215] width 171 height 17
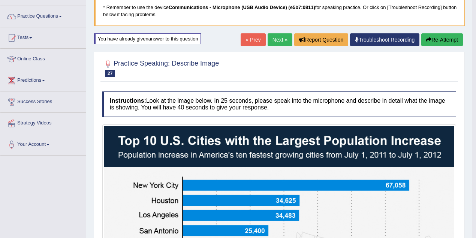
scroll to position [32, 0]
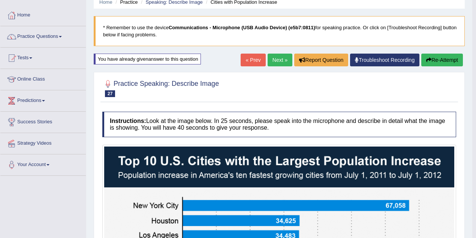
click at [274, 57] on link "Next »" at bounding box center [280, 60] width 25 height 13
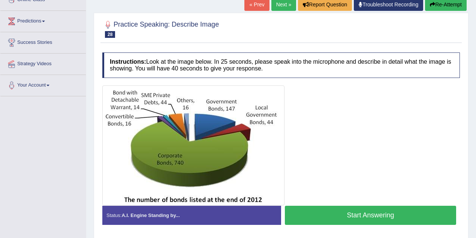
scroll to position [100, 0]
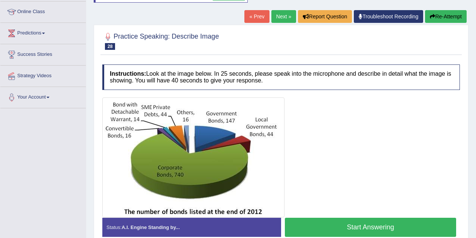
click at [278, 13] on link "Next »" at bounding box center [283, 16] width 25 height 13
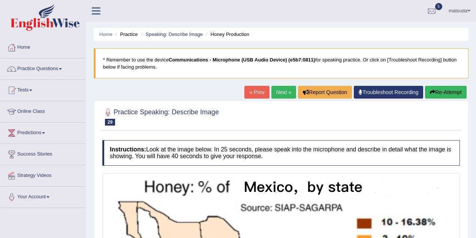
click at [283, 88] on link "Next »" at bounding box center [283, 92] width 25 height 13
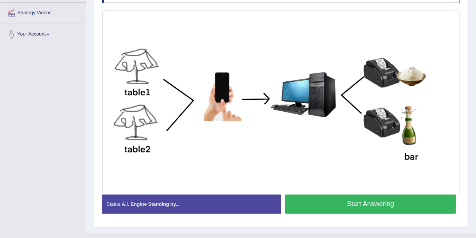
scroll to position [172, 0]
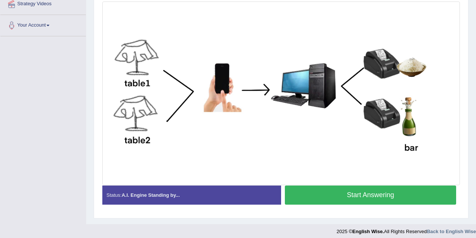
click at [333, 192] on button "Start Answering" at bounding box center [370, 195] width 171 height 19
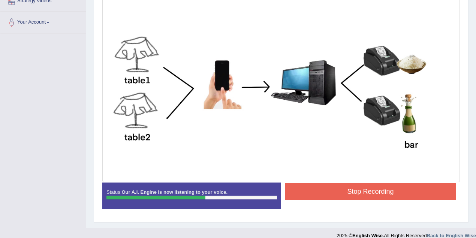
scroll to position [182, 0]
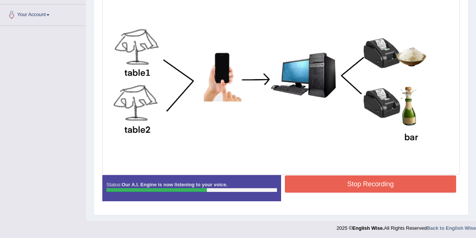
click at [342, 185] on button "Stop Recording" at bounding box center [370, 183] width 171 height 17
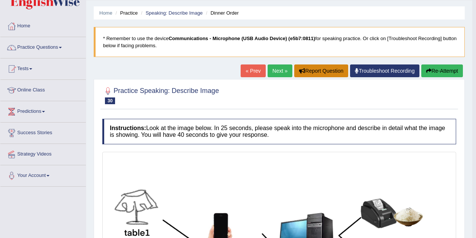
scroll to position [0, 0]
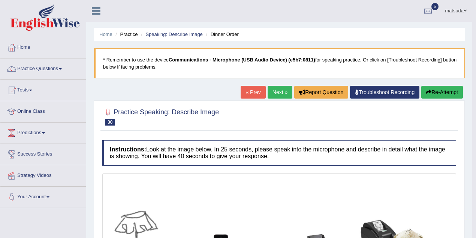
click at [268, 88] on link "Next »" at bounding box center [280, 92] width 25 height 13
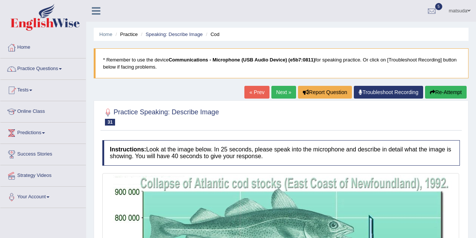
click at [285, 94] on link "Next »" at bounding box center [283, 92] width 25 height 13
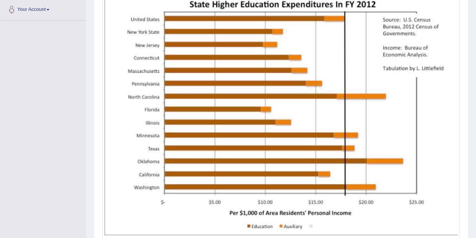
scroll to position [200, 0]
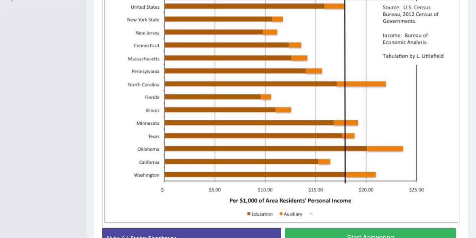
click at [373, 234] on button "Start Answering" at bounding box center [370, 237] width 171 height 19
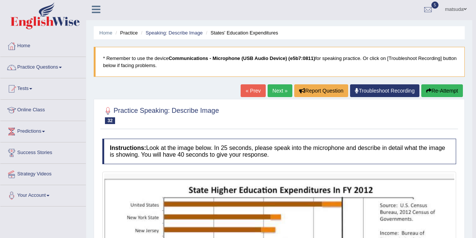
scroll to position [0, 0]
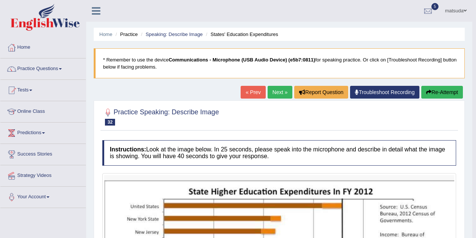
click at [280, 92] on link "Next »" at bounding box center [280, 92] width 25 height 13
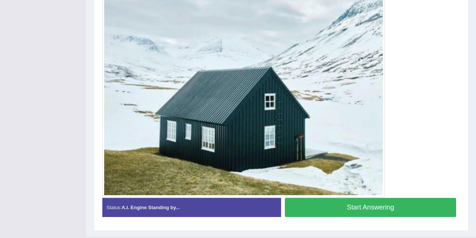
scroll to position [222, 0]
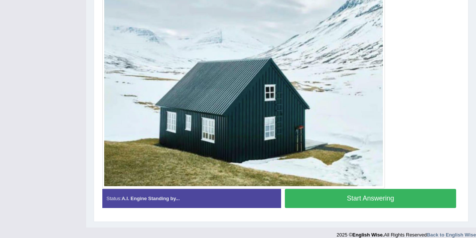
click at [312, 195] on button "Start Answering" at bounding box center [370, 198] width 171 height 19
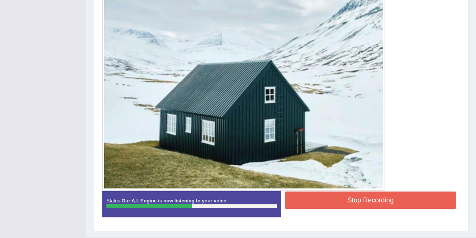
scroll to position [211, 0]
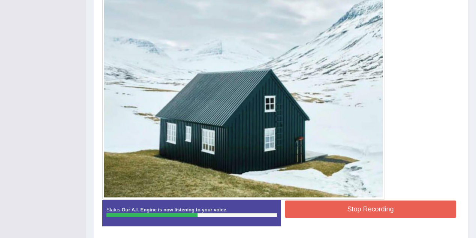
click at [319, 207] on button "Stop Recording" at bounding box center [370, 209] width 171 height 17
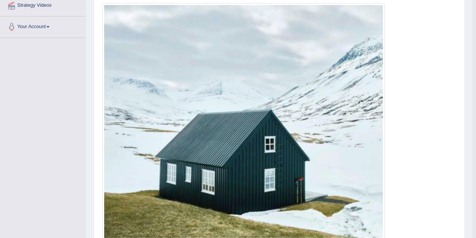
scroll to position [160, 0]
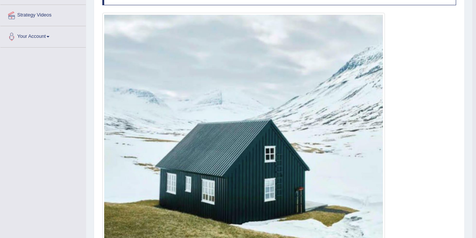
click at [201, 99] on img at bounding box center [243, 131] width 279 height 233
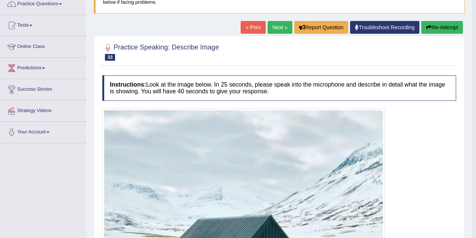
scroll to position [61, 0]
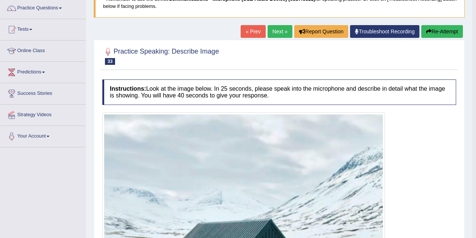
click at [435, 32] on button "Re-Attempt" at bounding box center [442, 31] width 42 height 13
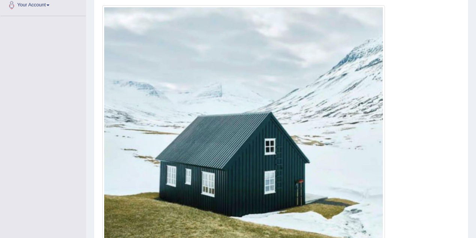
scroll to position [248, 0]
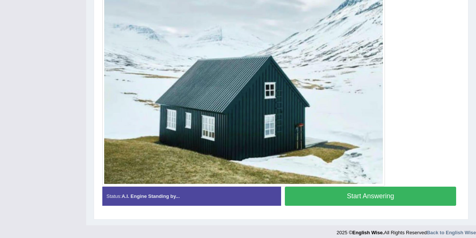
click at [358, 193] on button "Start Answering" at bounding box center [370, 196] width 171 height 19
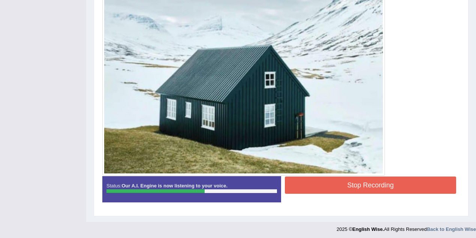
scroll to position [239, 0]
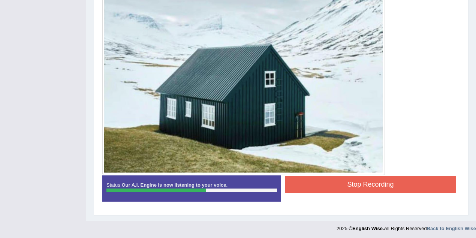
click at [319, 184] on button "Stop Recording" at bounding box center [370, 184] width 171 height 17
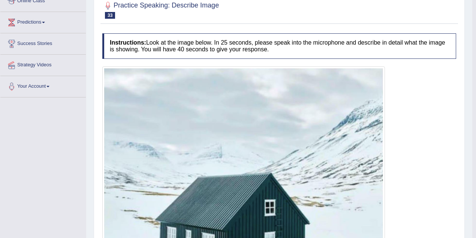
scroll to position [14, 0]
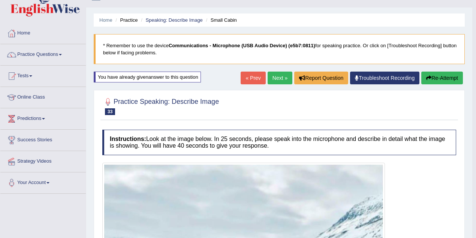
click at [429, 76] on icon "button" at bounding box center [428, 77] width 5 height 5
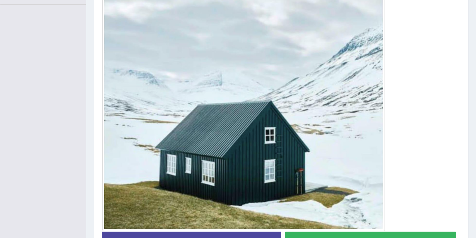
scroll to position [226, 0]
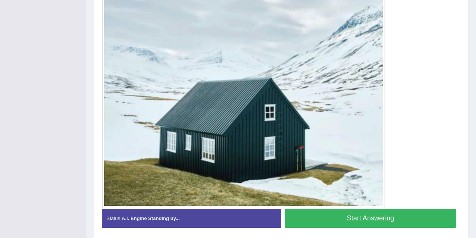
click at [319, 217] on button "Start Answering" at bounding box center [370, 218] width 171 height 19
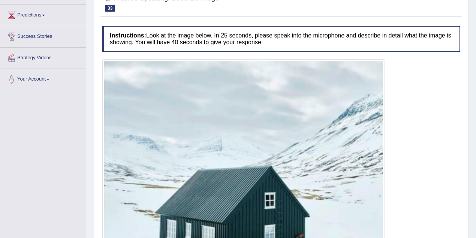
scroll to position [181, 0]
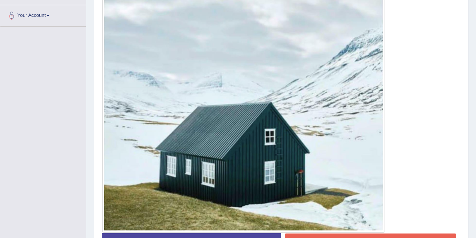
click at [356, 236] on button "Stop Recording" at bounding box center [370, 241] width 171 height 17
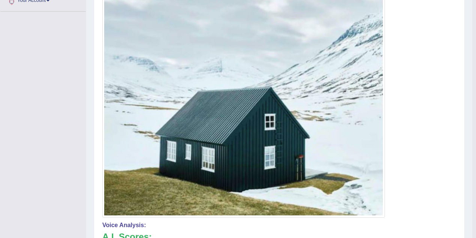
scroll to position [81, 0]
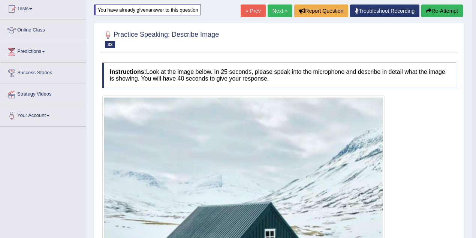
click at [275, 14] on link "Next »" at bounding box center [280, 10] width 25 height 13
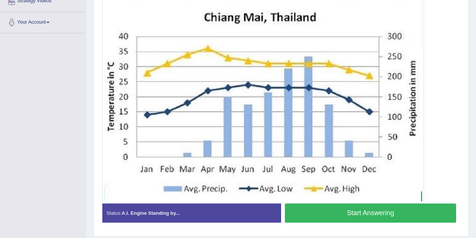
click at [317, 213] on button "Start Answering" at bounding box center [370, 213] width 171 height 19
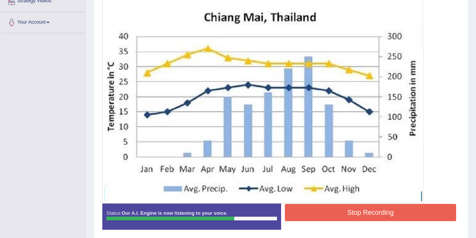
click at [347, 211] on button "Stop Recording" at bounding box center [370, 212] width 171 height 17
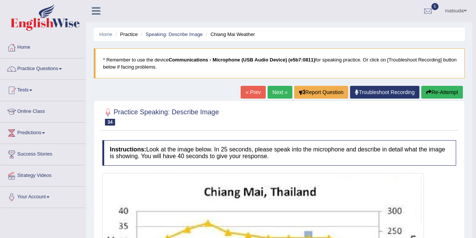
click at [271, 91] on link "Next »" at bounding box center [280, 92] width 25 height 13
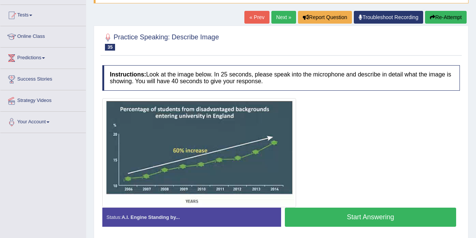
scroll to position [100, 0]
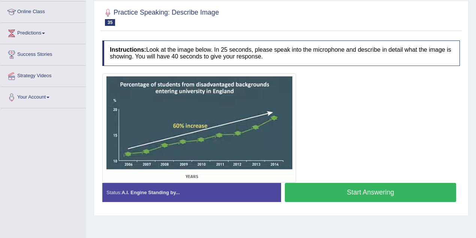
click at [301, 188] on button "Start Answering" at bounding box center [370, 192] width 171 height 19
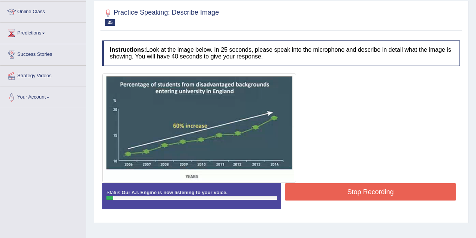
click at [301, 188] on button "Stop Recording" at bounding box center [370, 191] width 171 height 17
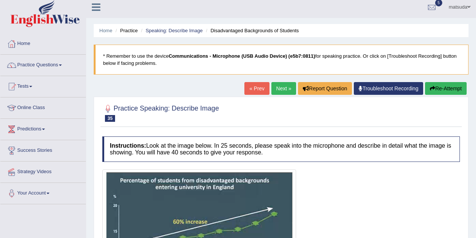
scroll to position [0, 0]
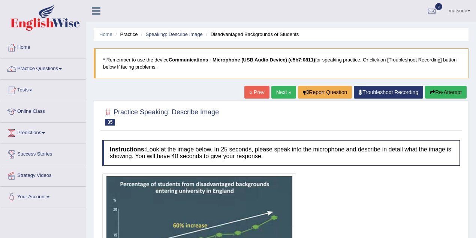
click at [425, 88] on button "Re-Attempt" at bounding box center [446, 92] width 42 height 13
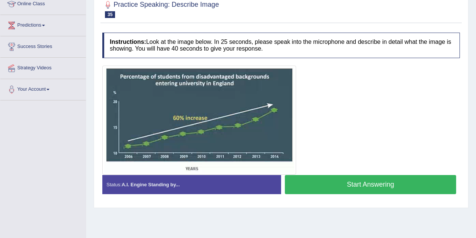
scroll to position [75, 0]
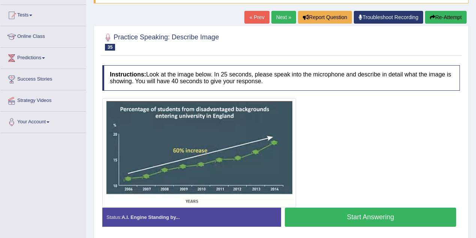
click at [337, 215] on button "Start Answering" at bounding box center [370, 217] width 171 height 19
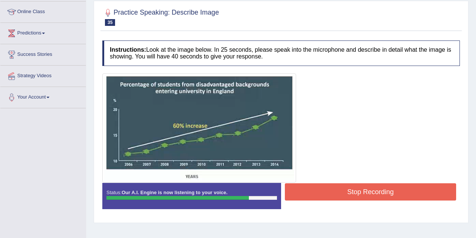
scroll to position [100, 0]
click at [304, 190] on button "Stop Recording" at bounding box center [370, 191] width 171 height 17
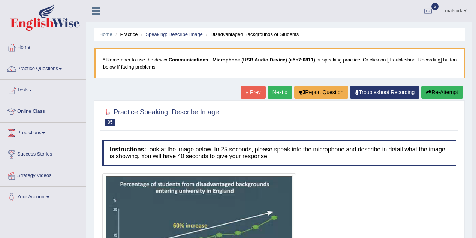
scroll to position [0, 0]
click at [277, 90] on link "Next »" at bounding box center [280, 92] width 25 height 13
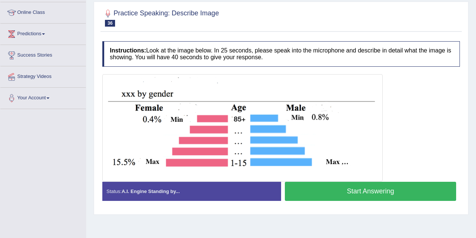
scroll to position [100, 0]
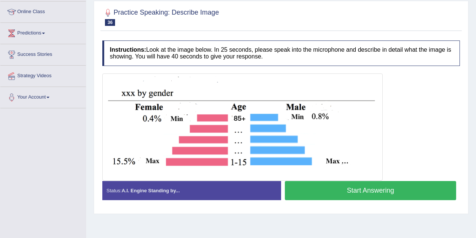
click at [314, 190] on button "Start Answering" at bounding box center [370, 190] width 171 height 19
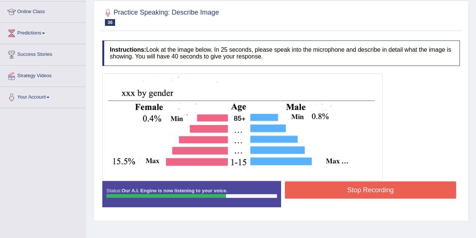
click at [326, 183] on button "Stop Recording" at bounding box center [370, 189] width 171 height 17
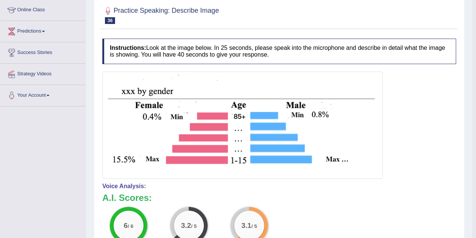
scroll to position [82, 0]
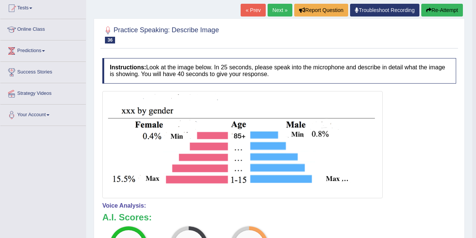
click at [285, 8] on link "Next »" at bounding box center [280, 10] width 25 height 13
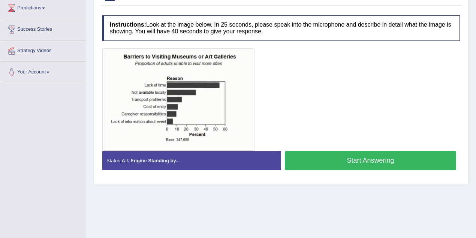
click at [301, 159] on button "Start Answering" at bounding box center [370, 160] width 171 height 19
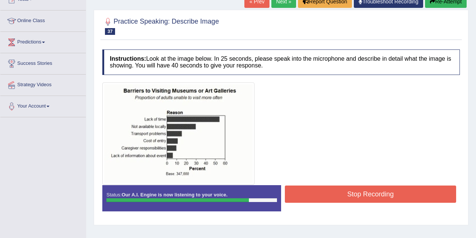
scroll to position [100, 0]
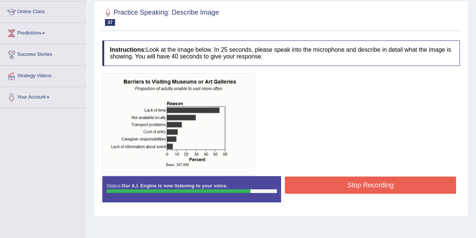
click at [331, 183] on button "Stop Recording" at bounding box center [370, 185] width 171 height 17
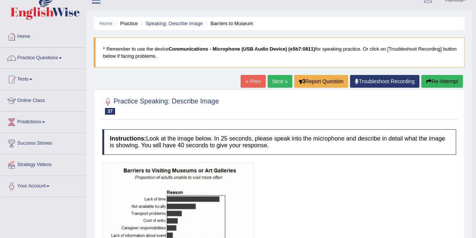
scroll to position [0, 0]
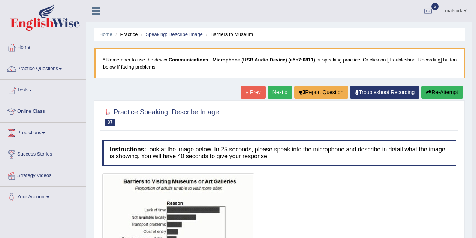
click at [272, 89] on link "Next »" at bounding box center [280, 92] width 25 height 13
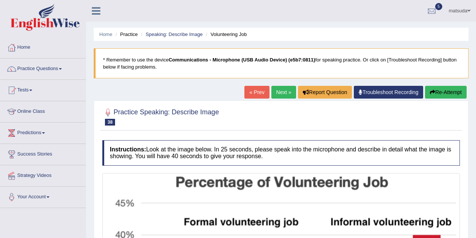
click at [279, 91] on link "Next »" at bounding box center [283, 92] width 25 height 13
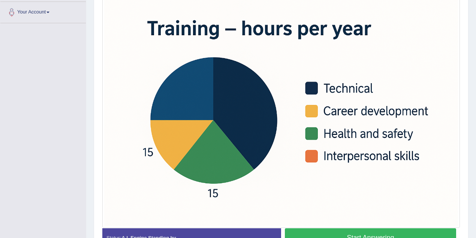
scroll to position [201, 0]
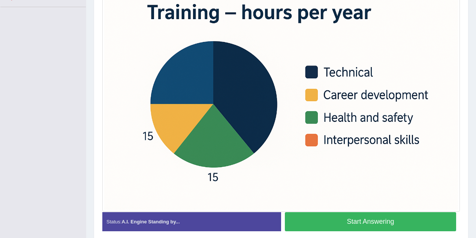
click at [325, 217] on button "Start Answering" at bounding box center [370, 221] width 171 height 19
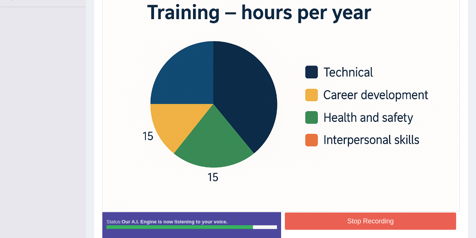
click at [346, 221] on button "Stop Recording" at bounding box center [370, 221] width 171 height 17
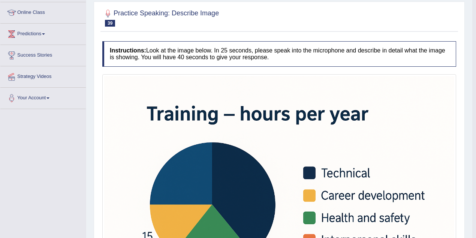
scroll to position [51, 0]
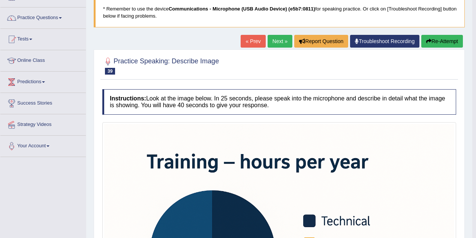
click at [442, 37] on button "Re-Attempt" at bounding box center [442, 41] width 42 height 13
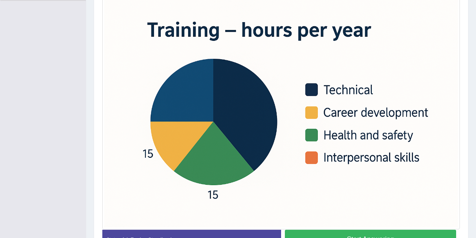
scroll to position [230, 0]
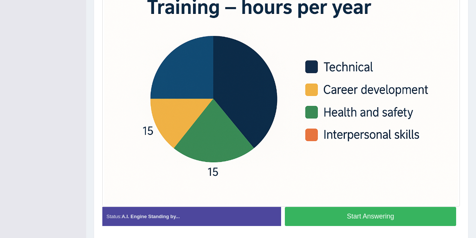
click at [358, 214] on button "Start Answering" at bounding box center [370, 216] width 171 height 19
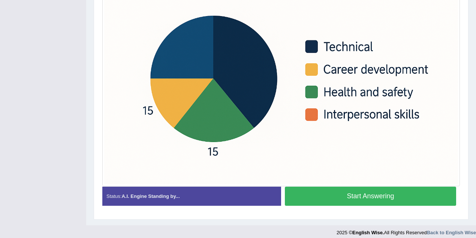
scroll to position [211, 0]
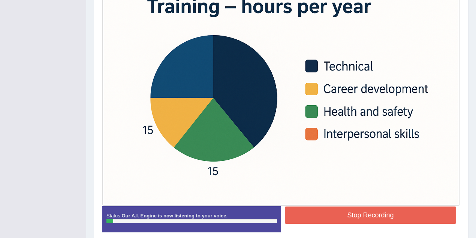
click at [358, 214] on button "Stop Recording" at bounding box center [370, 215] width 171 height 17
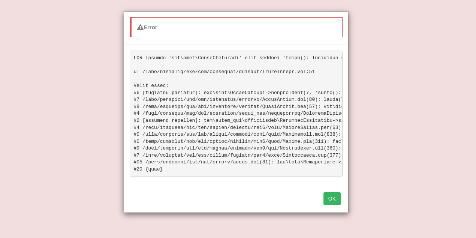
scroll to position [75, 0]
click at [335, 201] on button "OK" at bounding box center [331, 198] width 17 height 13
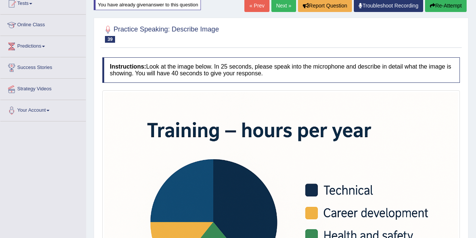
scroll to position [11, 0]
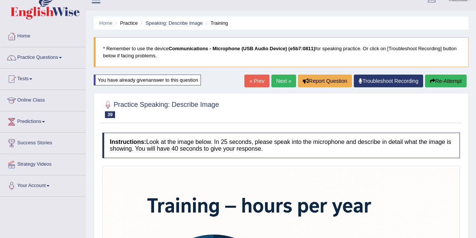
click at [438, 77] on button "Re-Attempt" at bounding box center [446, 81] width 42 height 13
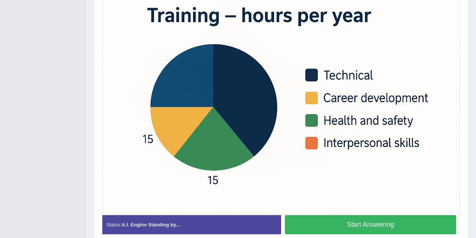
scroll to position [226, 0]
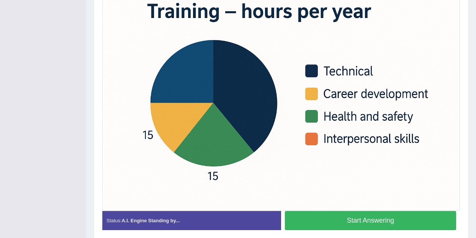
click at [359, 211] on button "Start Answering" at bounding box center [370, 220] width 171 height 19
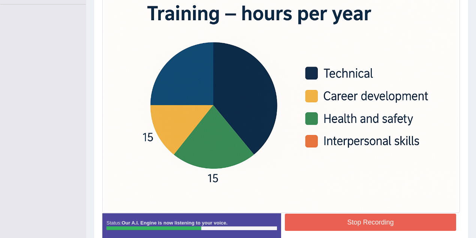
scroll to position [231, 0]
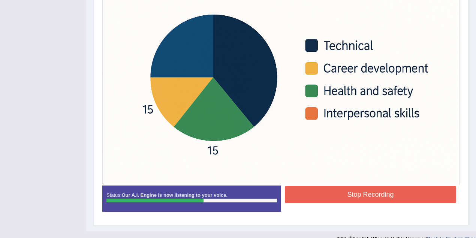
click at [324, 191] on button "Stop Recording" at bounding box center [370, 194] width 171 height 17
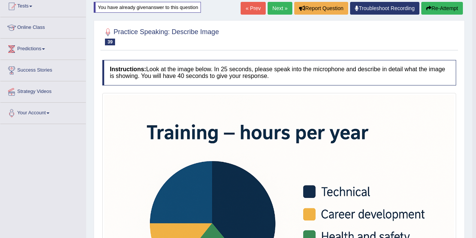
scroll to position [0, 0]
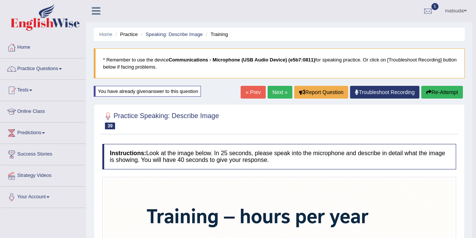
click at [276, 88] on link "Next »" at bounding box center [280, 92] width 25 height 13
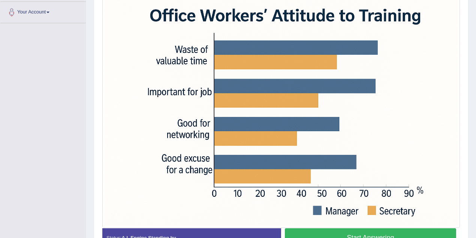
scroll to position [176, 0]
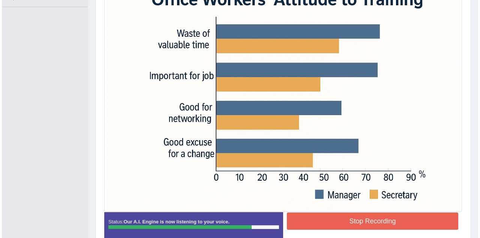
scroll to position [226, 0]
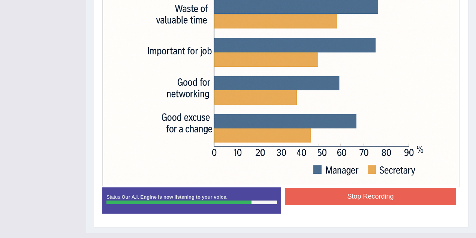
click at [372, 198] on button "Stop Recording" at bounding box center [370, 196] width 171 height 17
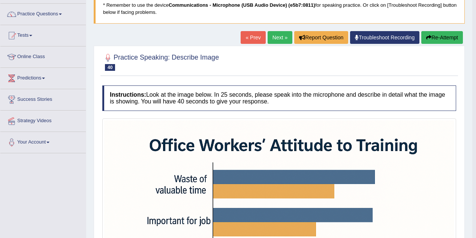
scroll to position [37, 0]
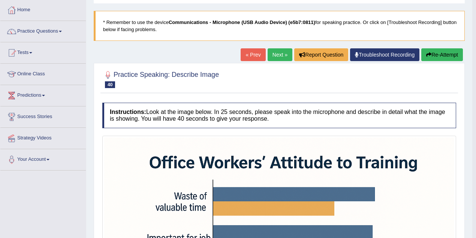
click at [279, 52] on link "Next »" at bounding box center [280, 54] width 25 height 13
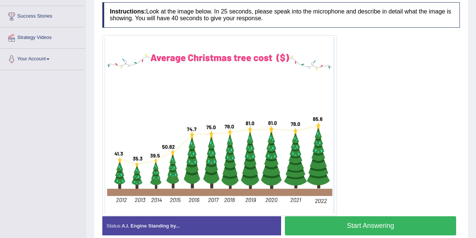
scroll to position [147, 0]
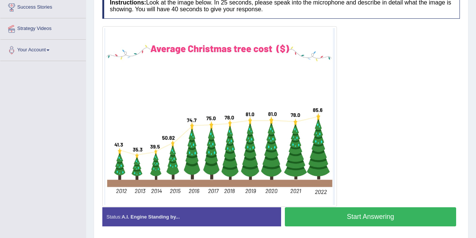
click at [310, 212] on button "Start Answering" at bounding box center [370, 216] width 171 height 19
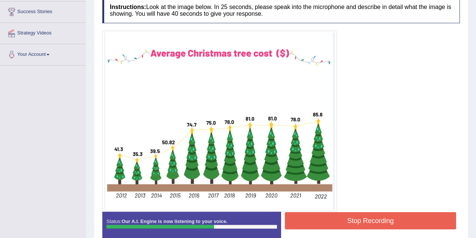
scroll to position [172, 0]
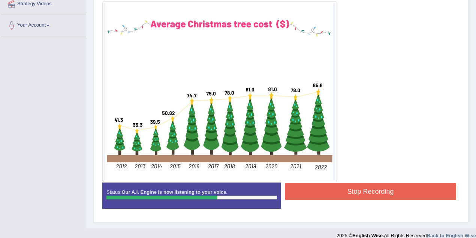
click at [326, 190] on button "Stop Recording" at bounding box center [370, 191] width 171 height 17
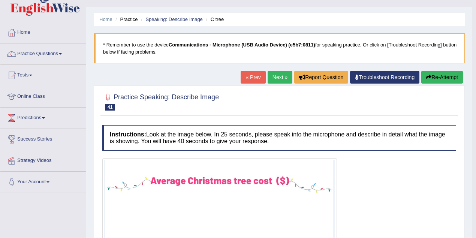
scroll to position [0, 0]
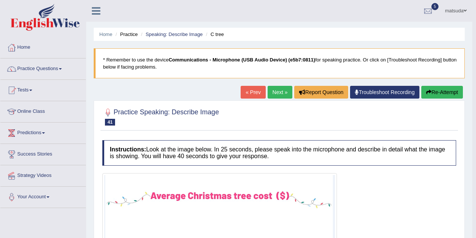
click at [271, 91] on link "Next »" at bounding box center [280, 92] width 25 height 13
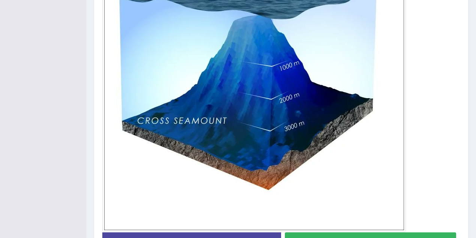
scroll to position [250, 0]
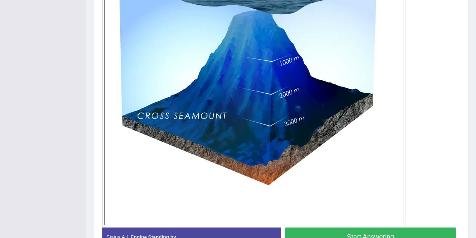
click at [357, 229] on button "Start Answering" at bounding box center [370, 236] width 171 height 19
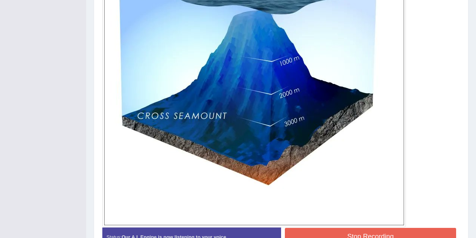
click at [384, 229] on button "Stop Recording" at bounding box center [370, 236] width 171 height 17
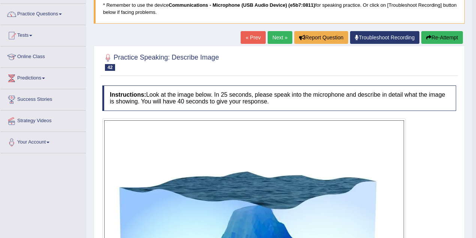
scroll to position [46, 0]
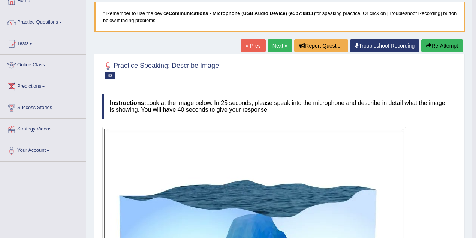
click at [277, 44] on link "Next »" at bounding box center [280, 45] width 25 height 13
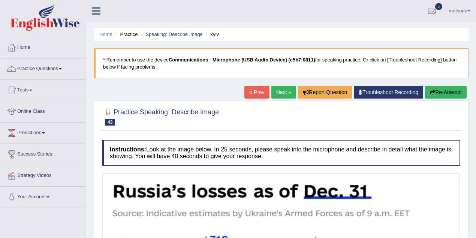
click at [280, 92] on link "Next »" at bounding box center [283, 92] width 25 height 13
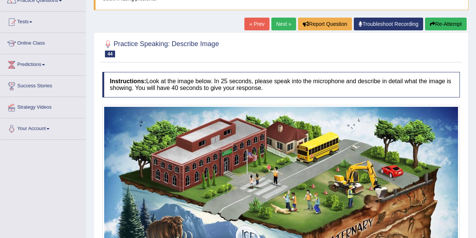
scroll to position [67, 0]
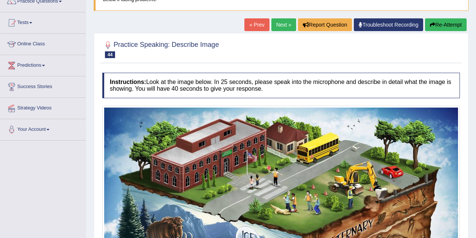
click at [285, 28] on link "Next »" at bounding box center [283, 24] width 25 height 13
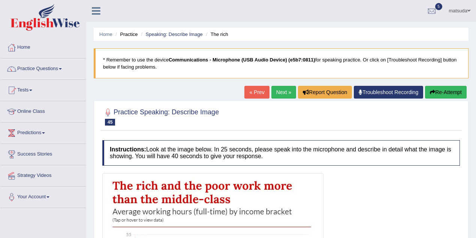
click at [271, 87] on link "Next »" at bounding box center [283, 92] width 25 height 13
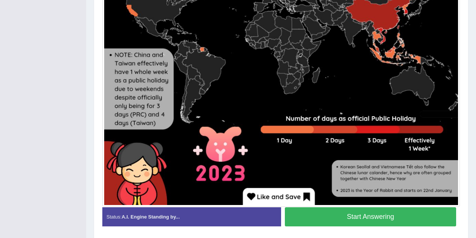
scroll to position [324, 0]
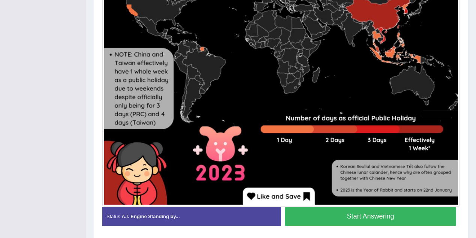
click at [359, 213] on button "Start Answering" at bounding box center [370, 216] width 171 height 19
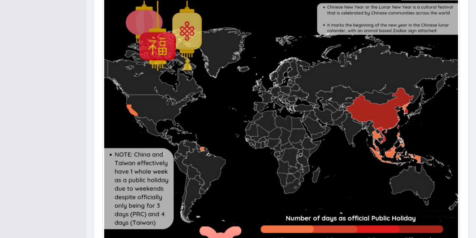
scroll to position [349, 0]
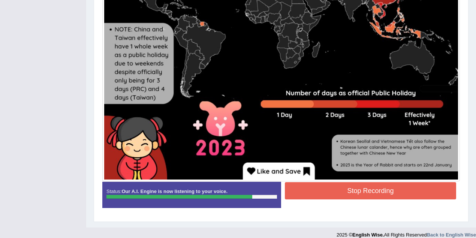
click at [352, 188] on button "Stop Recording" at bounding box center [370, 190] width 171 height 17
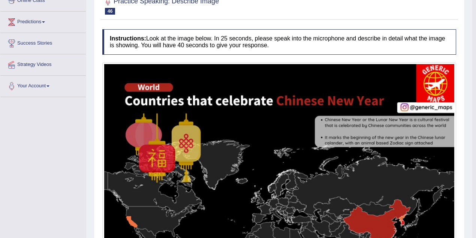
scroll to position [29, 0]
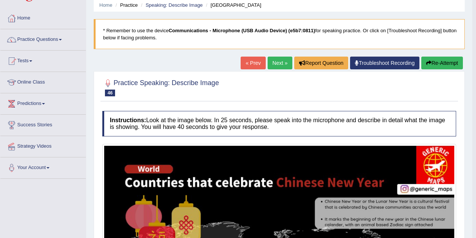
click at [278, 58] on link "Next »" at bounding box center [280, 63] width 25 height 13
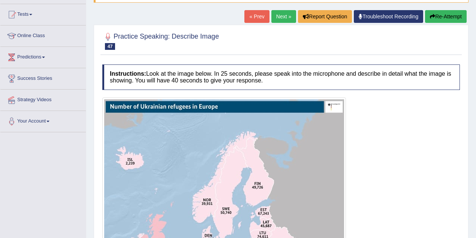
scroll to position [75, 0]
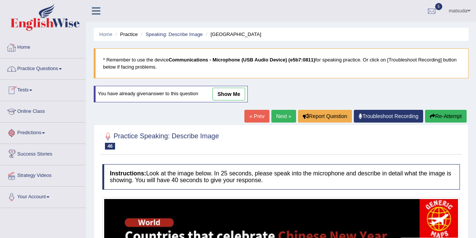
click at [58, 22] on img at bounding box center [44, 17] width 69 height 27
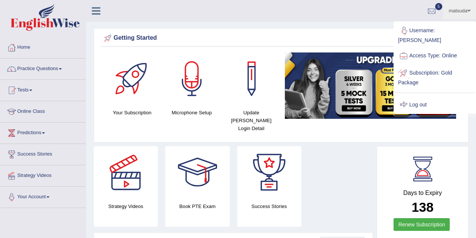
click at [413, 100] on link "Log out" at bounding box center [434, 104] width 81 height 17
